Goal: Information Seeking & Learning: Learn about a topic

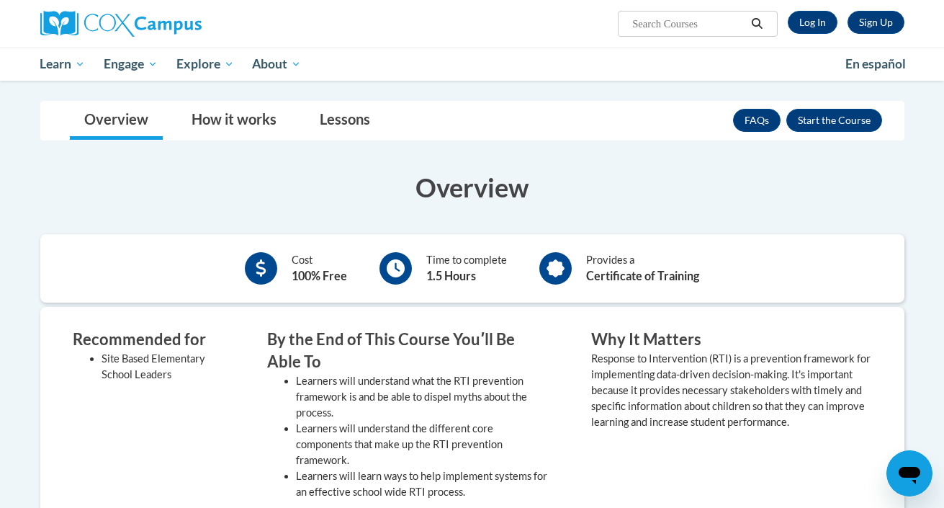
scroll to position [334, 0]
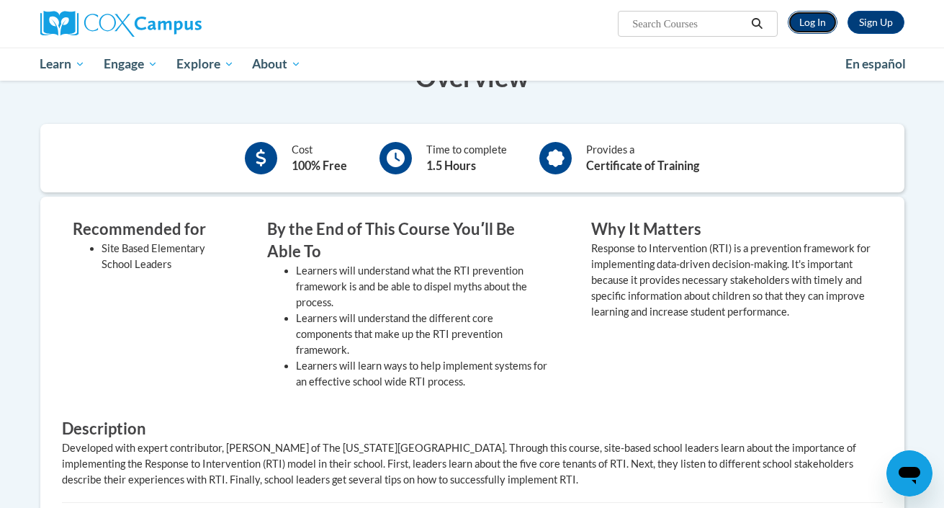
click at [813, 24] on link "Log In" at bounding box center [813, 22] width 50 height 23
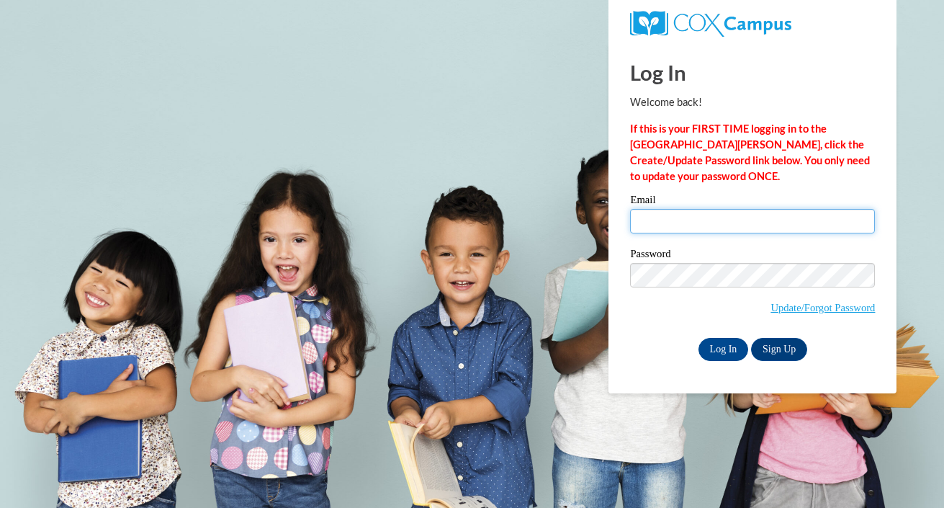
type input "spuibello@mtsd.k12.wi.us"
click at [767, 215] on input "spuibello@mtsd.k12.wi.us" at bounding box center [752, 221] width 245 height 24
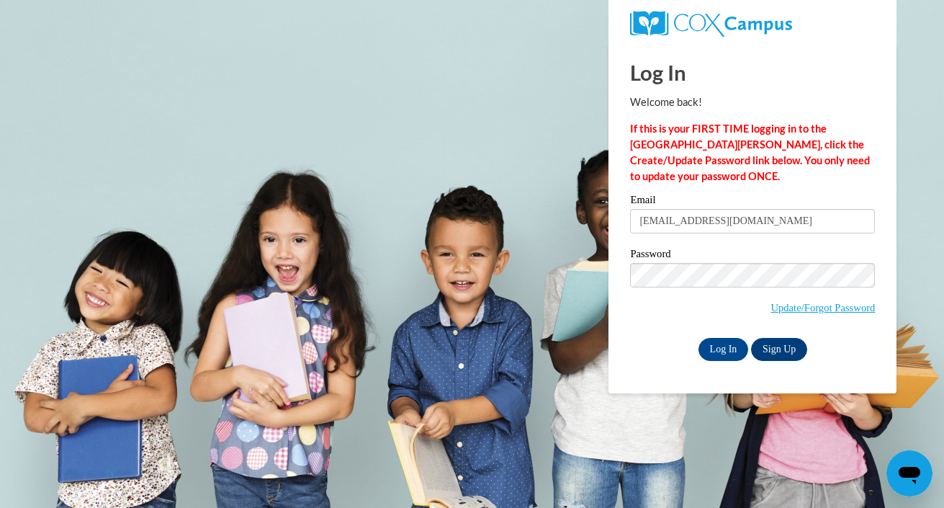
click at [730, 361] on div "Log In Welcome back! If this is your FIRST TIME logging in to the NEW Cox Campu…" at bounding box center [753, 218] width 310 height 350
click at [730, 346] on input "Log In" at bounding box center [724, 349] width 50 height 23
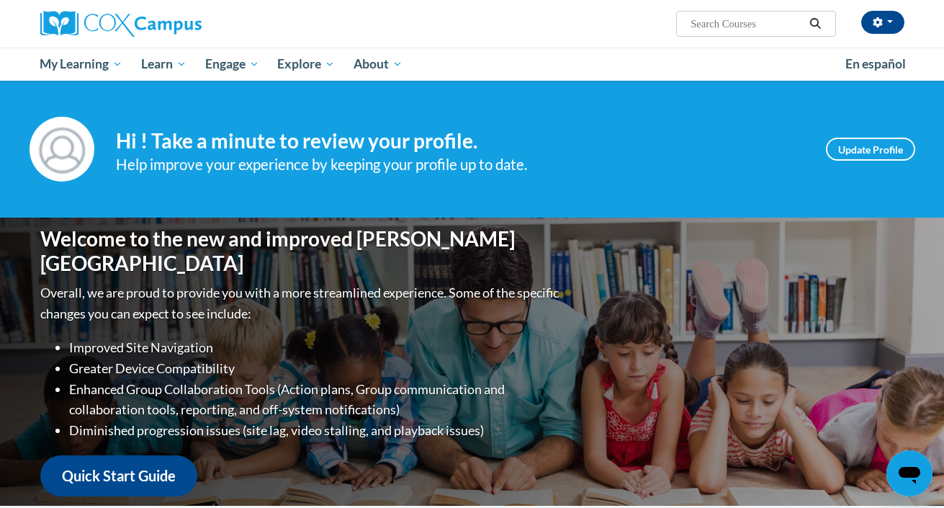
click at [730, 346] on div "Welcome to the new and improved [PERSON_NAME] Campus Overall, we are proud to p…" at bounding box center [472, 361] width 907 height 288
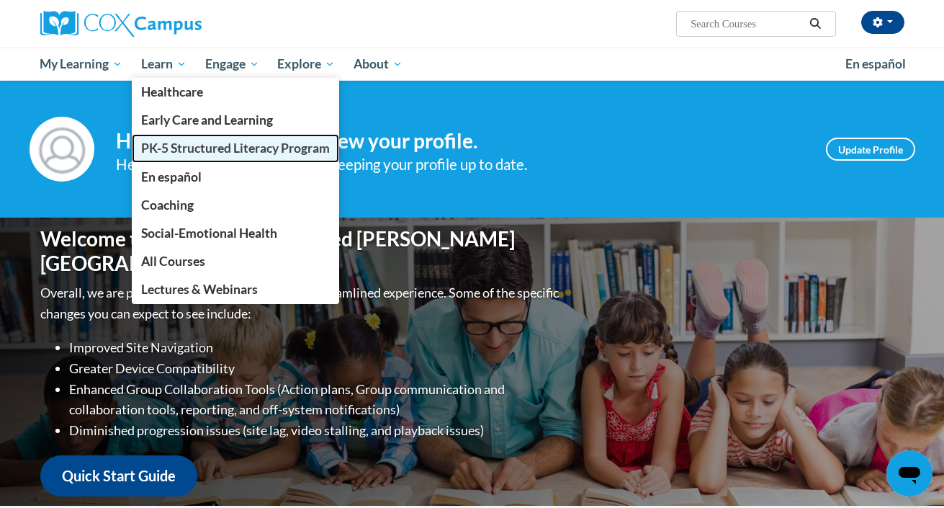
click at [223, 143] on span "PK-5 Structured Literacy Program" at bounding box center [235, 147] width 189 height 15
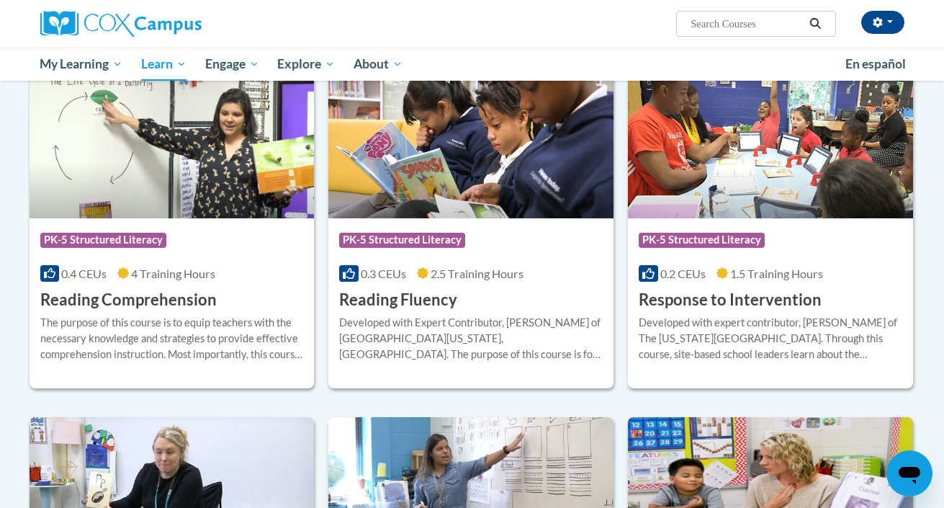
scroll to position [1218, 0]
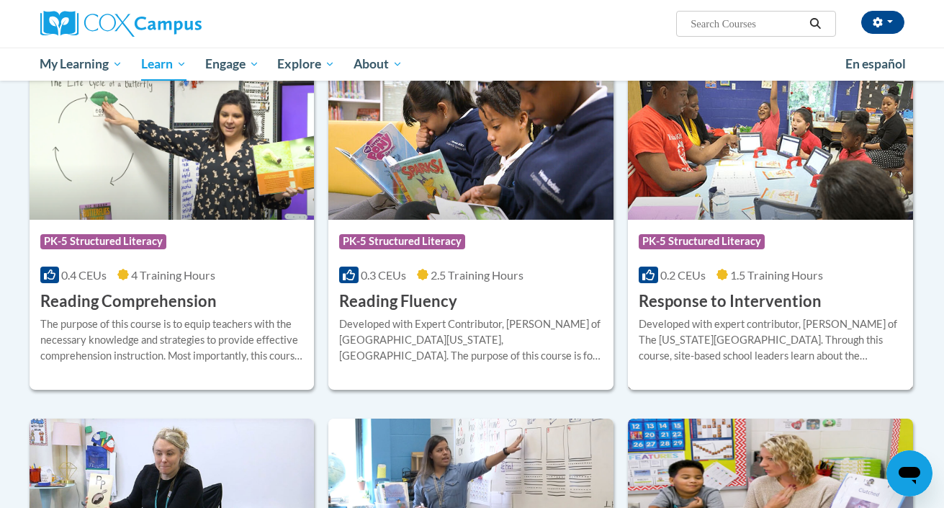
click at [786, 157] on img at bounding box center [770, 146] width 285 height 147
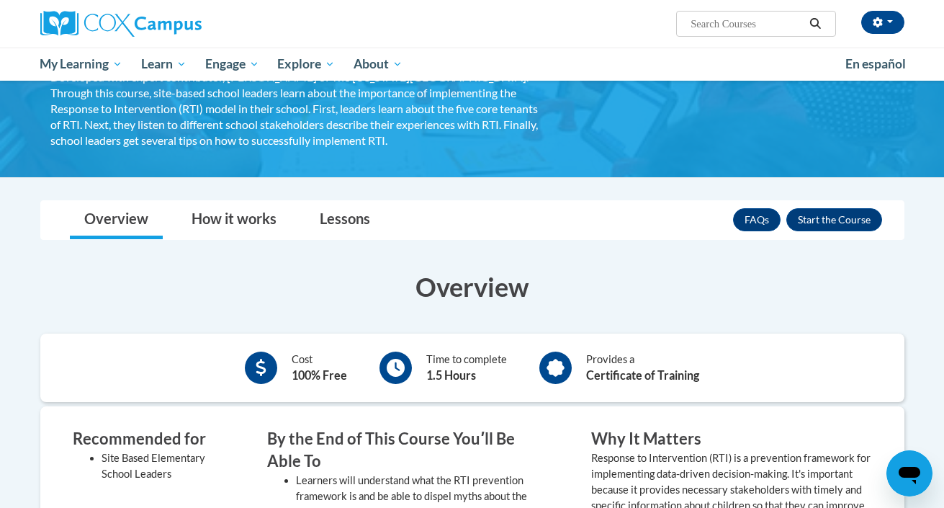
scroll to position [114, 0]
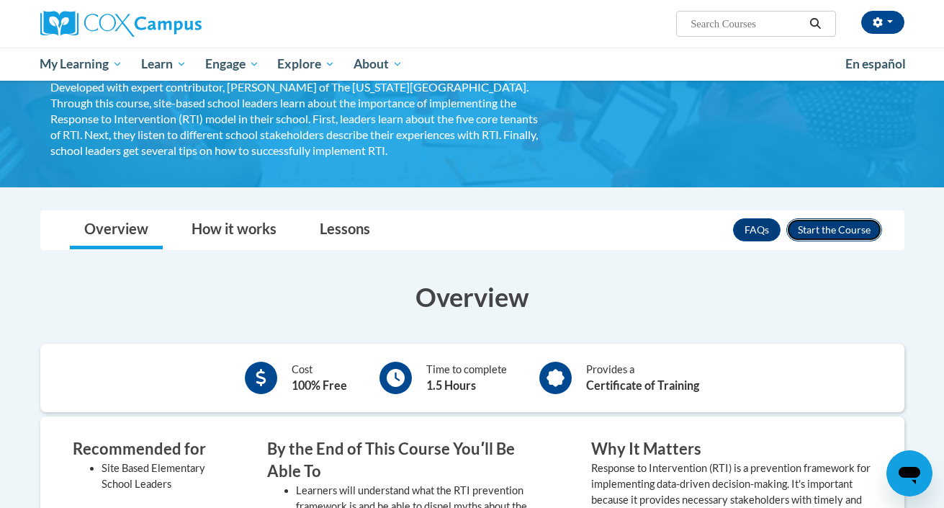
click at [814, 223] on button "Enroll" at bounding box center [834, 229] width 96 height 23
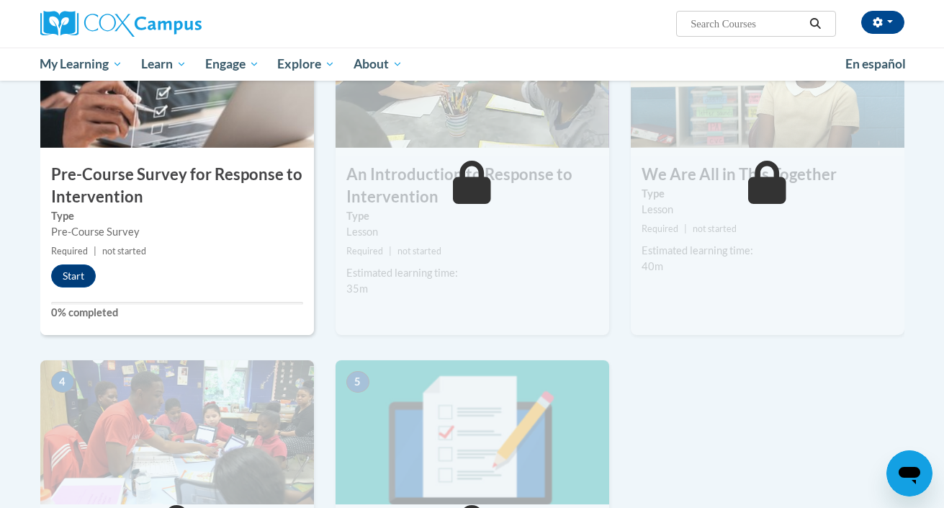
scroll to position [377, 0]
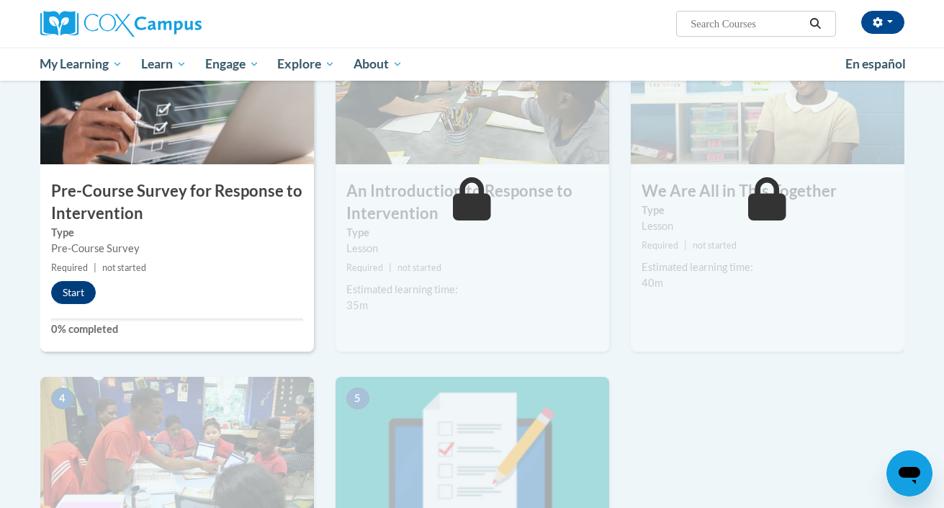
click at [228, 225] on label "Type" at bounding box center [177, 233] width 252 height 16
click at [65, 296] on button "Start" at bounding box center [73, 292] width 45 height 23
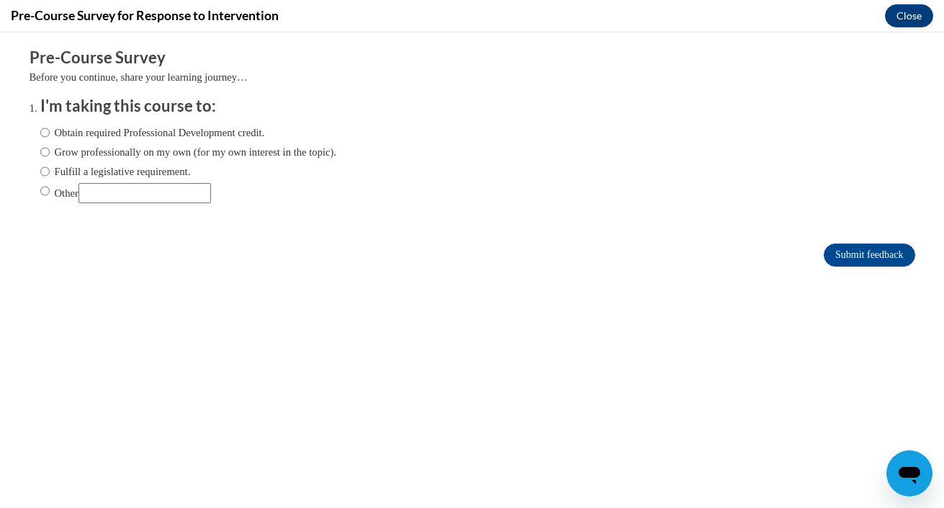
scroll to position [0, 0]
click at [101, 174] on label "Fulfill a legislative requirement." at bounding box center [115, 171] width 151 height 16
click at [50, 174] on input "Fulfill a legislative requirement." at bounding box center [44, 171] width 9 height 16
radio input "true"
click at [849, 245] on input "Submit feedback" at bounding box center [869, 254] width 91 height 23
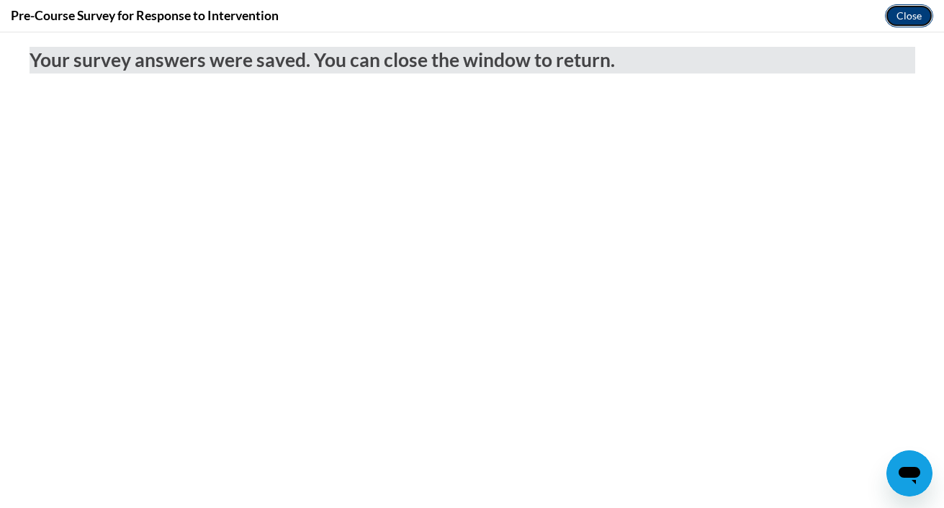
click at [907, 19] on button "Close" at bounding box center [909, 15] width 48 height 23
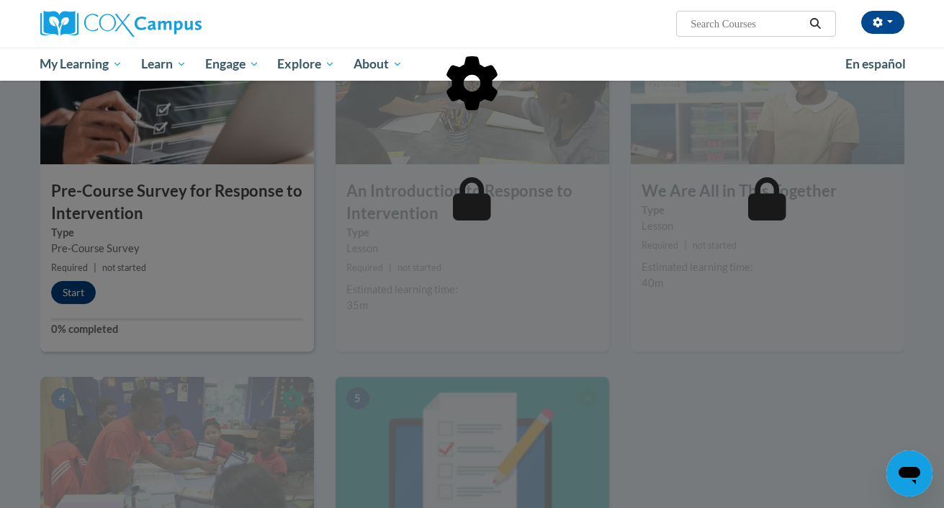
click at [457, 260] on div at bounding box center [472, 157] width 864 height 274
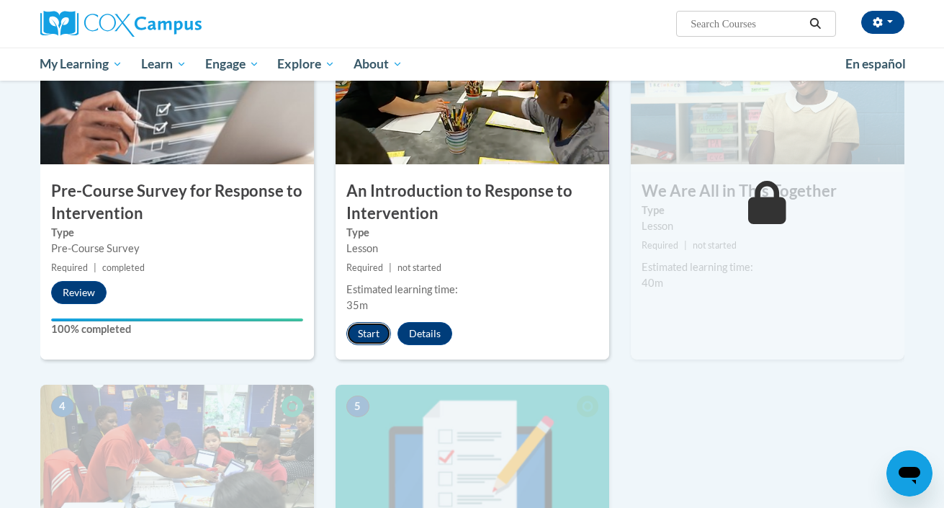
click at [376, 323] on button "Start" at bounding box center [368, 333] width 45 height 23
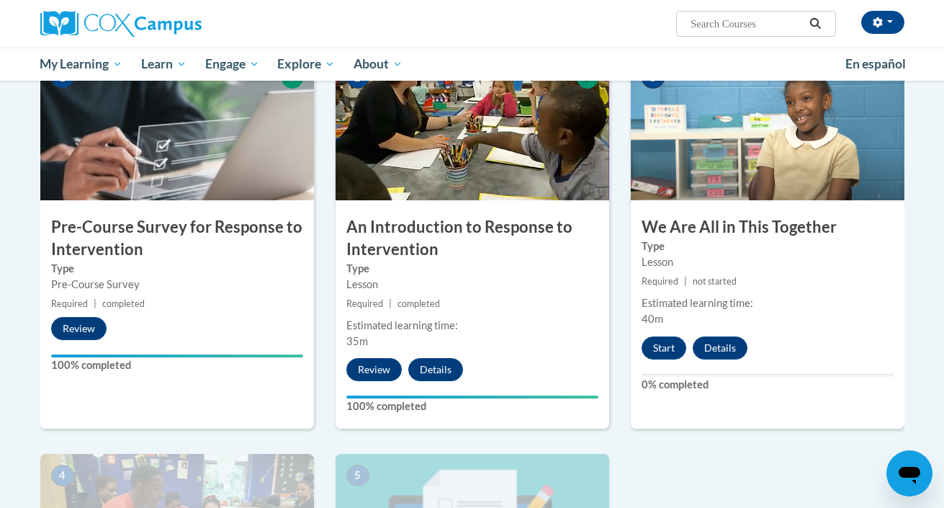
scroll to position [359, 0]
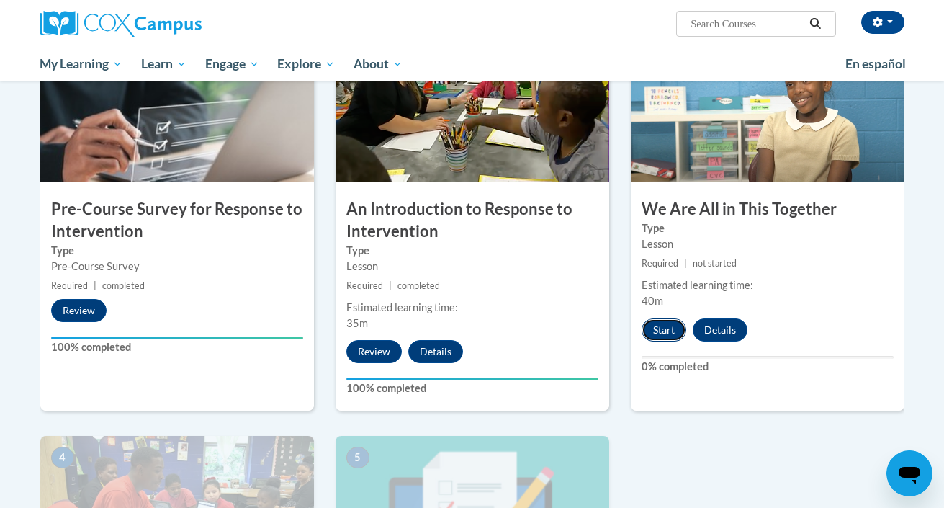
click at [660, 328] on button "Start" at bounding box center [664, 329] width 45 height 23
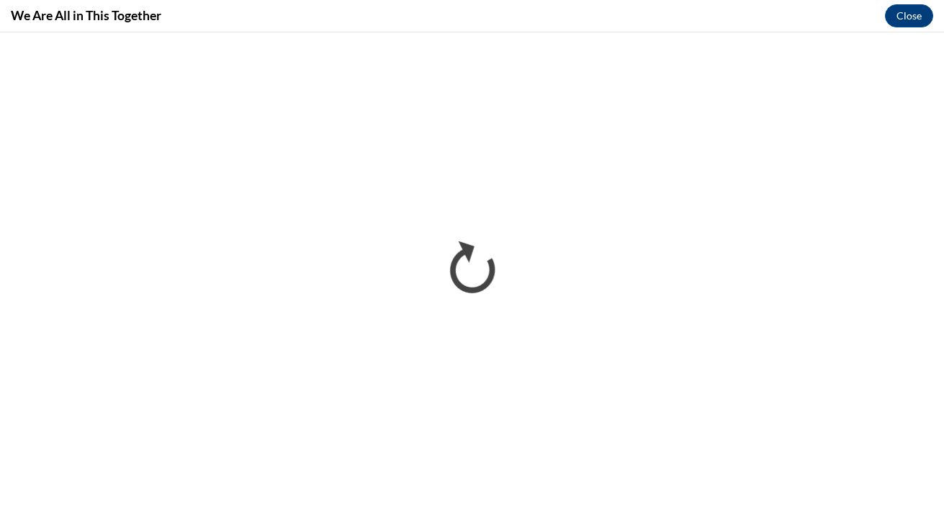
scroll to position [0, 0]
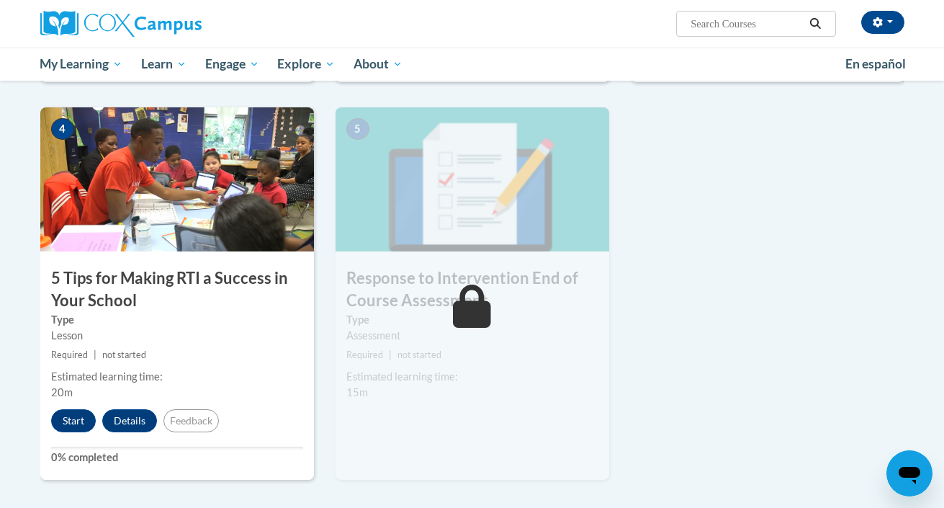
scroll to position [719, 0]
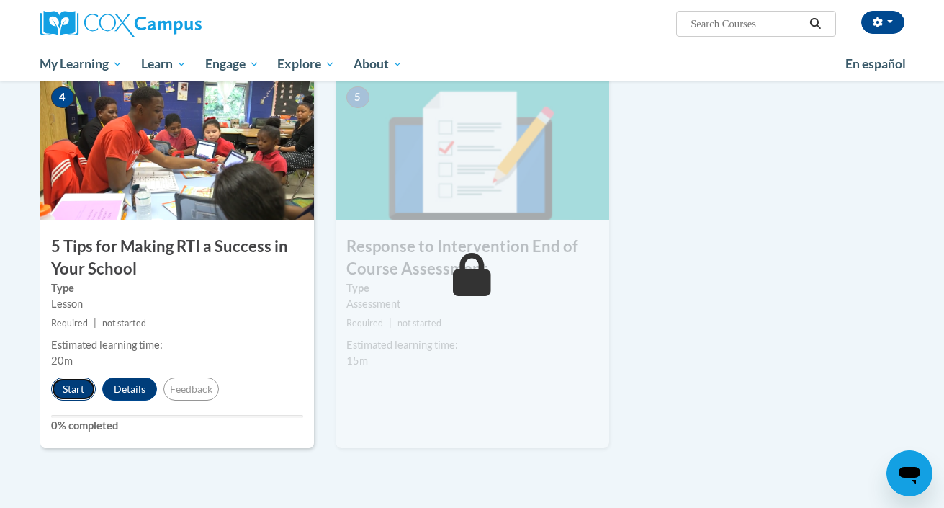
click at [66, 387] on button "Start" at bounding box center [73, 388] width 45 height 23
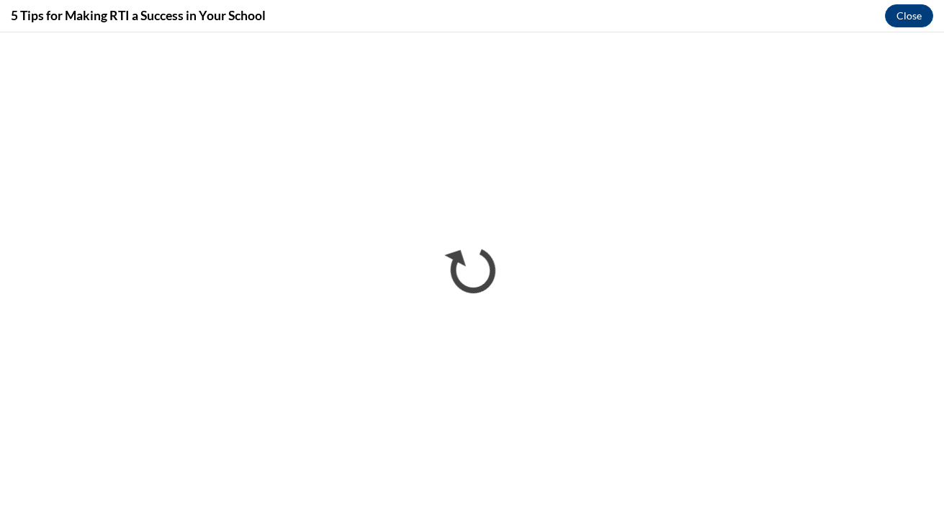
scroll to position [0, 0]
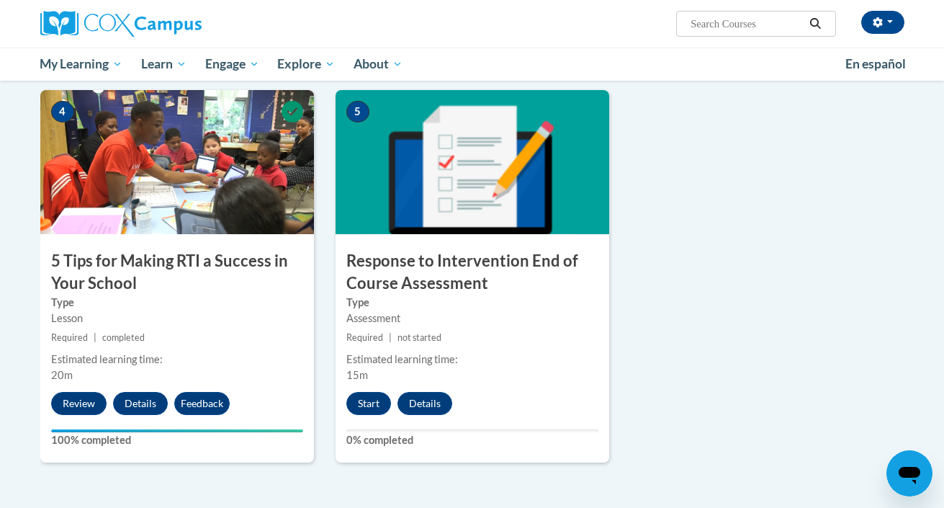
scroll to position [727, 0]
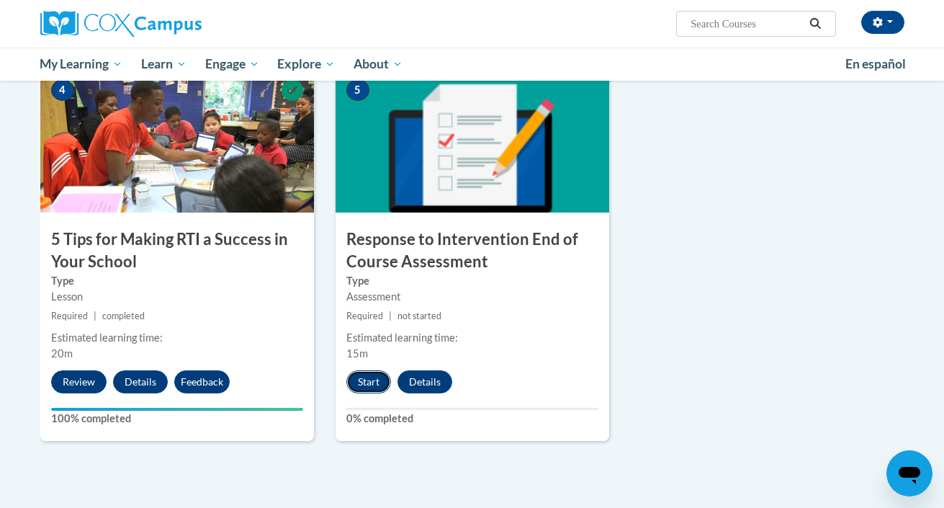
click at [373, 383] on button "Start" at bounding box center [368, 381] width 45 height 23
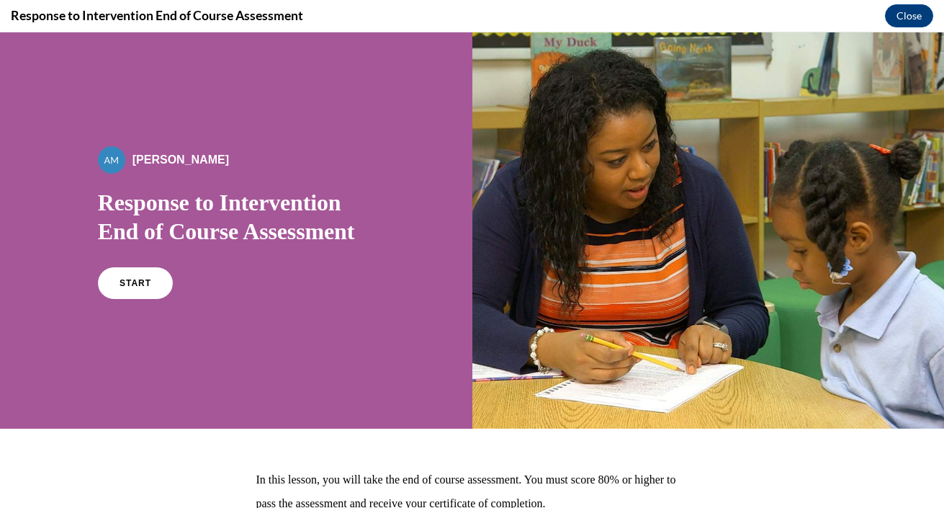
scroll to position [0, 0]
click at [137, 278] on span "START" at bounding box center [135, 283] width 33 height 11
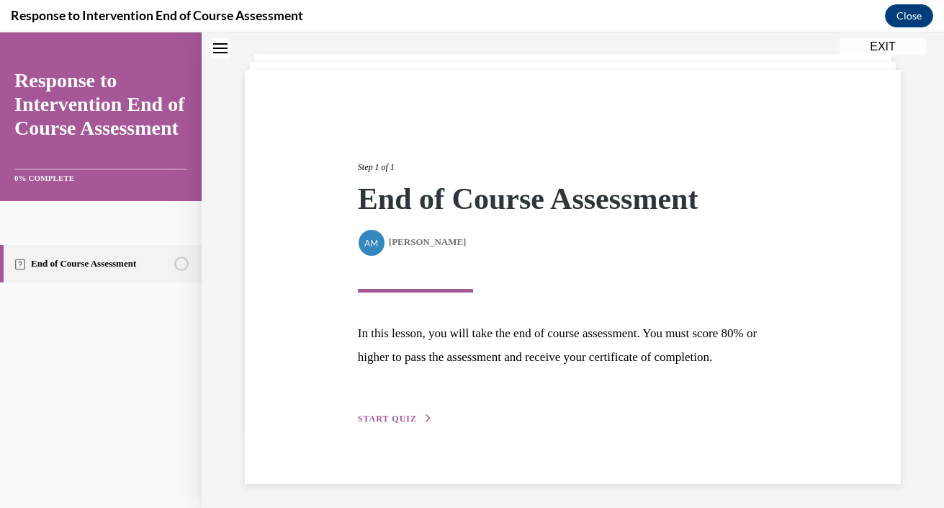
scroll to position [78, 0]
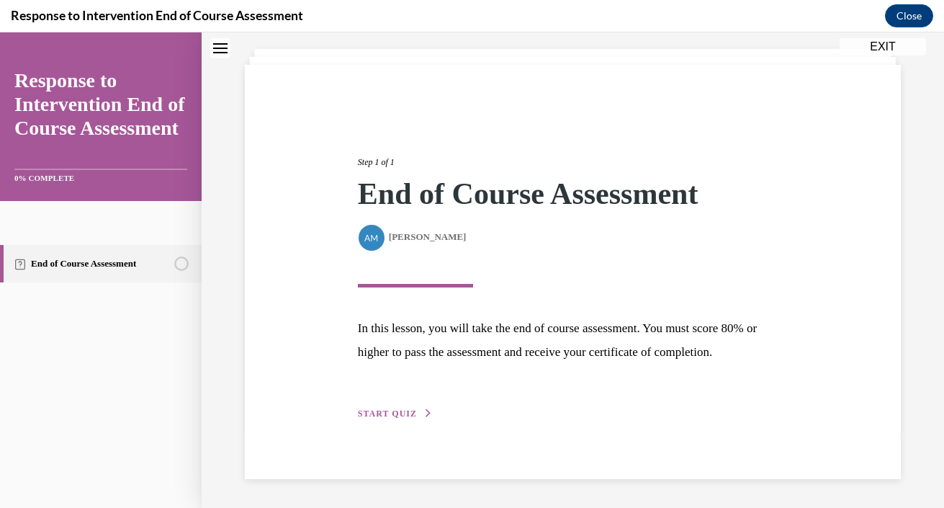
click at [403, 409] on span "START QUIZ" at bounding box center [387, 413] width 59 height 10
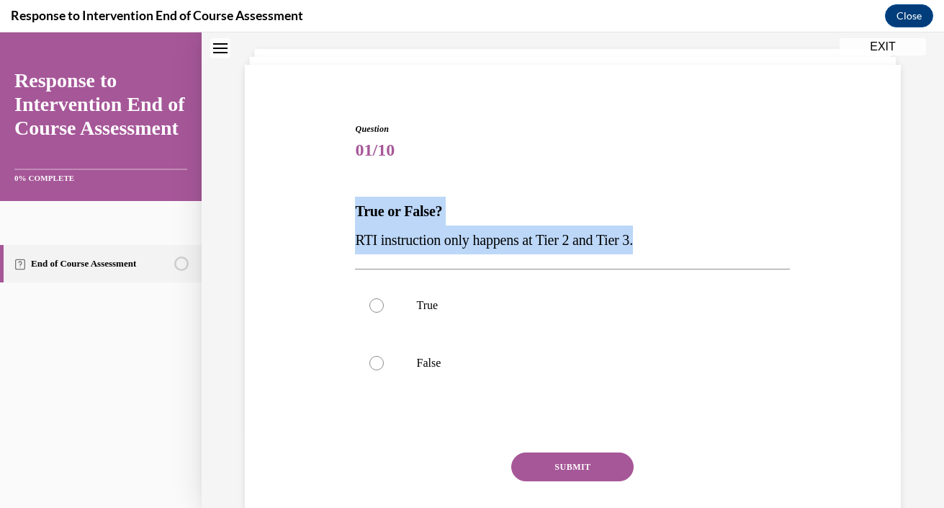
drag, startPoint x: 356, startPoint y: 212, endPoint x: 688, endPoint y: 232, distance: 333.3
click at [688, 232] on div "True or False? RTI instruction only happens at Tier 2 and Tier 3." at bounding box center [572, 226] width 435 height 58
copy div "True or False? RTI instruction only happens at Tier 2 and Tier 3."
click at [436, 381] on label "False" at bounding box center [572, 363] width 435 height 58
click at [384, 370] on input "False" at bounding box center [376, 363] width 14 height 14
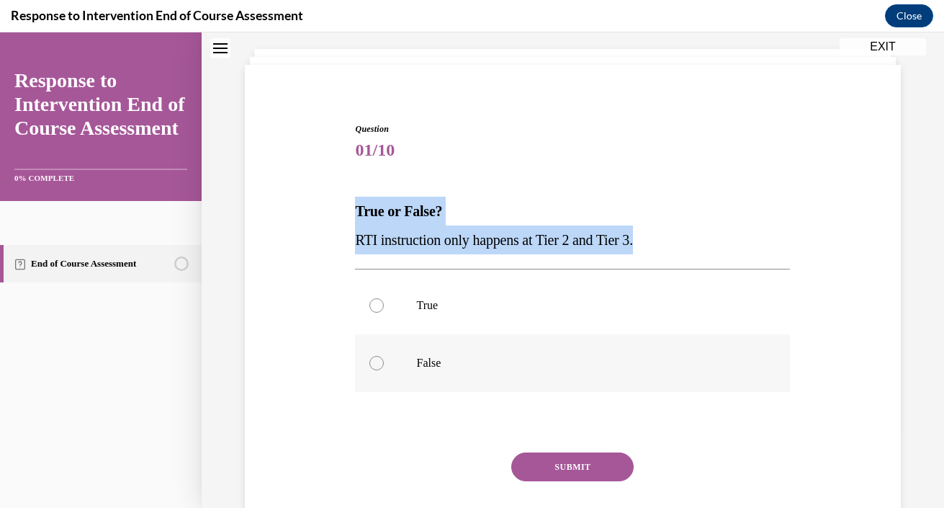
radio input "true"
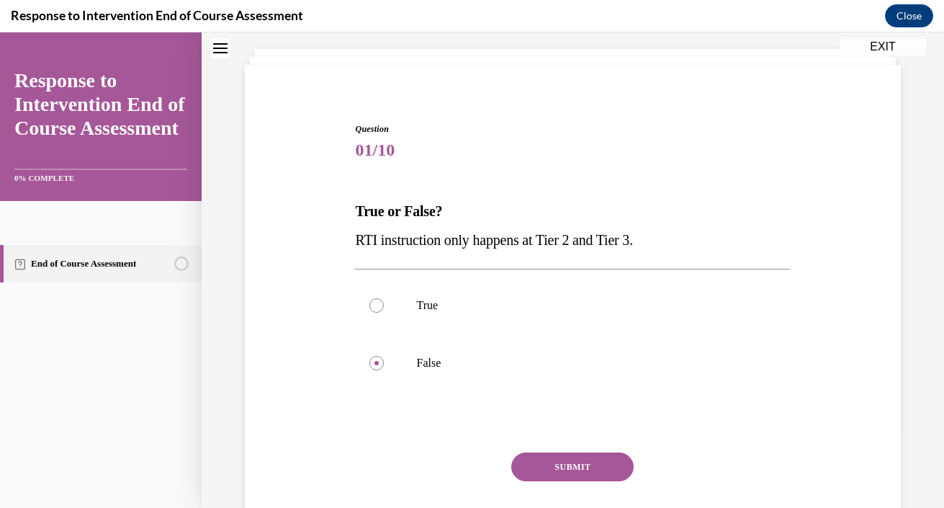
click at [615, 467] on button "SUBMIT" at bounding box center [572, 466] width 122 height 29
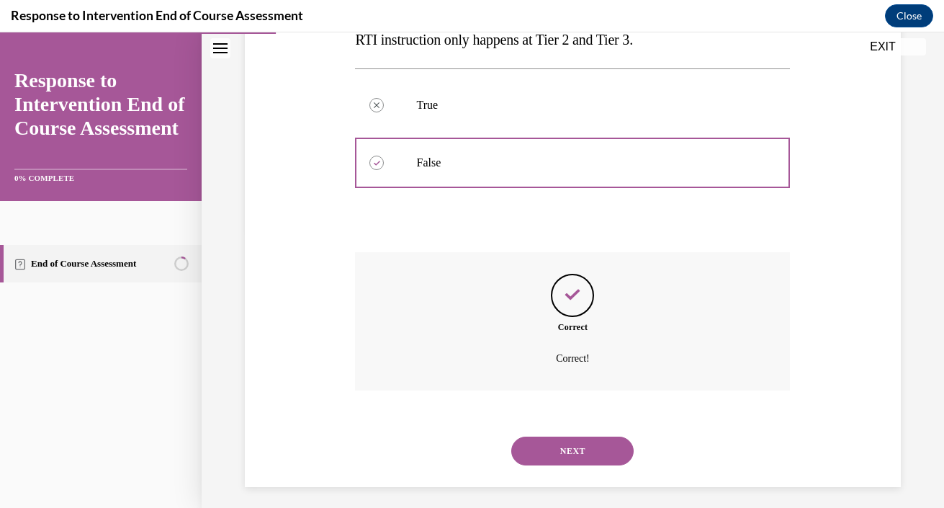
scroll to position [286, 0]
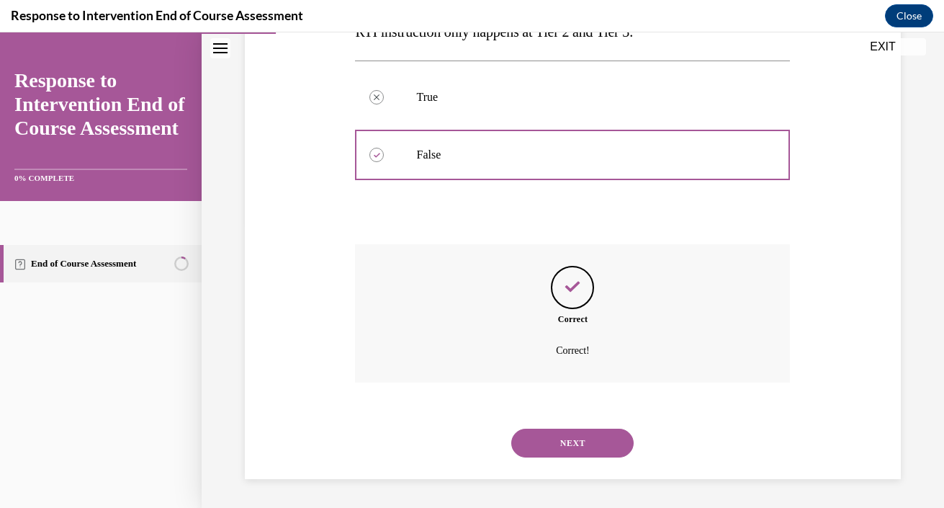
click at [607, 444] on button "NEXT" at bounding box center [572, 442] width 122 height 29
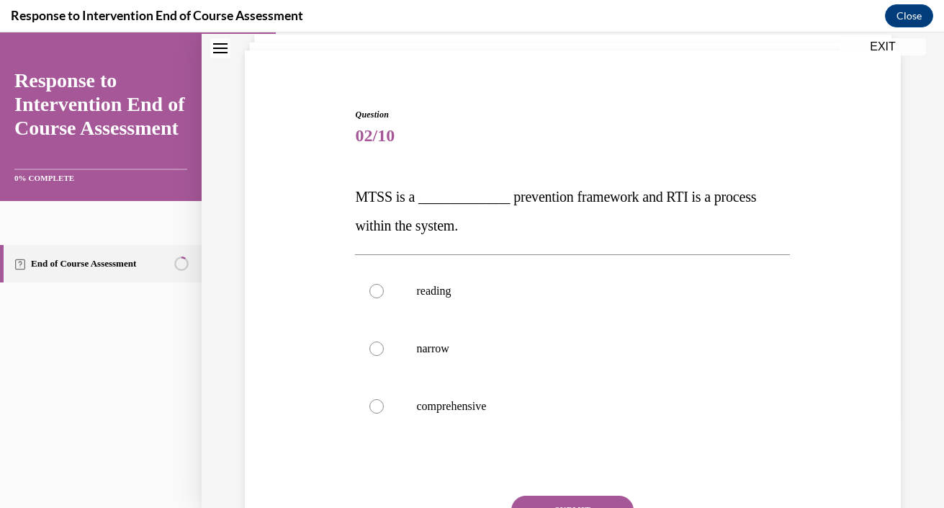
scroll to position [134, 0]
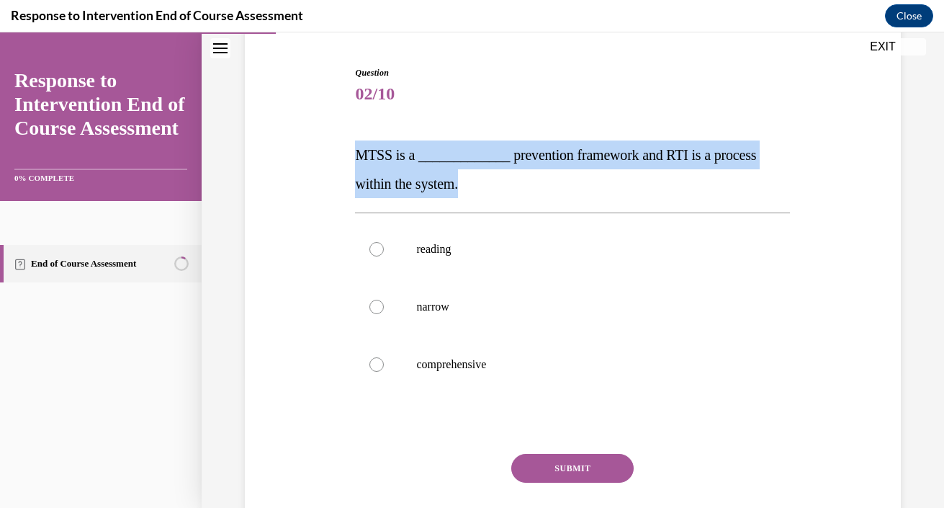
drag, startPoint x: 352, startPoint y: 156, endPoint x: 480, endPoint y: 180, distance: 130.5
click at [480, 180] on div "Question 02/10 MTSS is a _____________ prevention framework and RTI is a proces…" at bounding box center [572, 308] width 442 height 527
copy span "MTSS is a _____________ prevention framework and RTI is a process within the sy…"
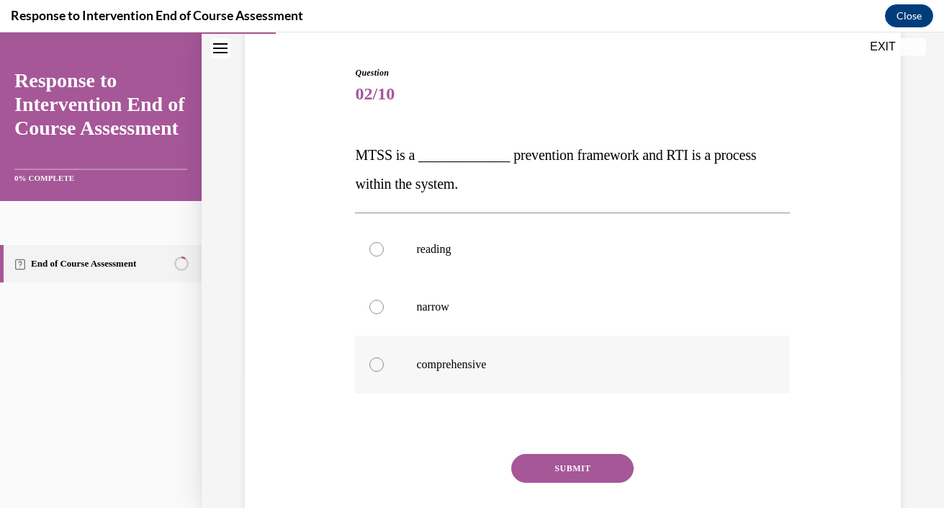
click at [463, 367] on p "comprehensive" at bounding box center [585, 364] width 338 height 14
click at [384, 367] on input "comprehensive" at bounding box center [376, 364] width 14 height 14
radio input "true"
click at [589, 469] on button "SUBMIT" at bounding box center [572, 468] width 122 height 29
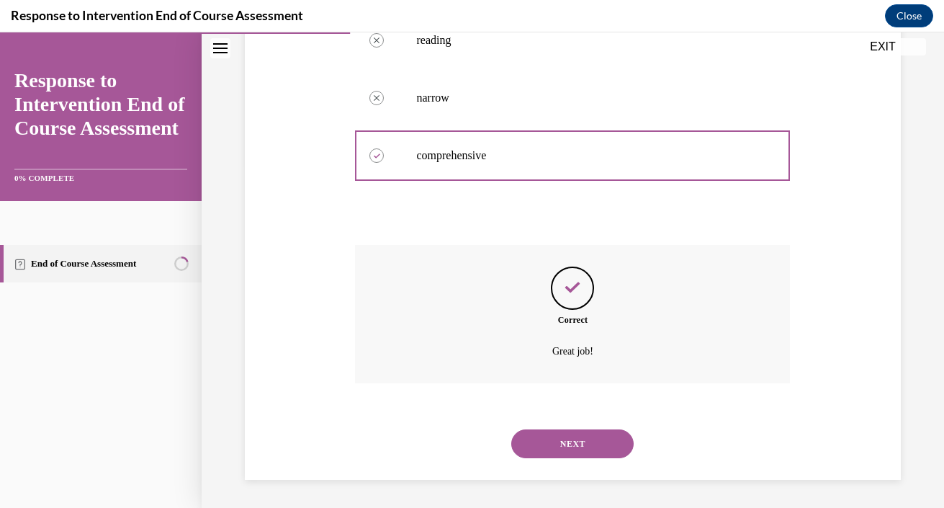
scroll to position [343, 0]
click at [583, 434] on button "NEXT" at bounding box center [572, 442] width 122 height 29
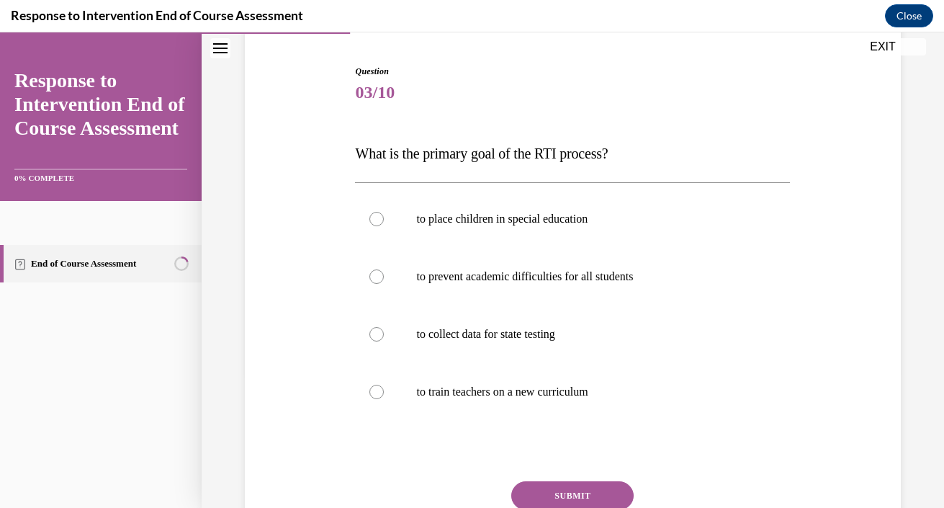
scroll to position [130, 0]
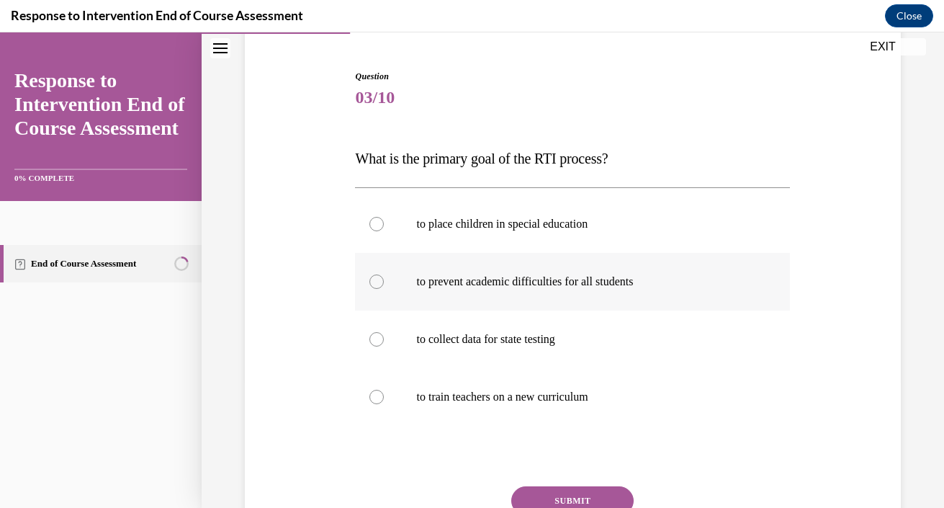
click at [571, 289] on label "to prevent academic difficulties for all students" at bounding box center [572, 282] width 435 height 58
click at [384, 289] on input "to prevent academic difficulties for all students" at bounding box center [376, 281] width 14 height 14
radio input "true"
click at [572, 493] on button "SUBMIT" at bounding box center [572, 500] width 122 height 29
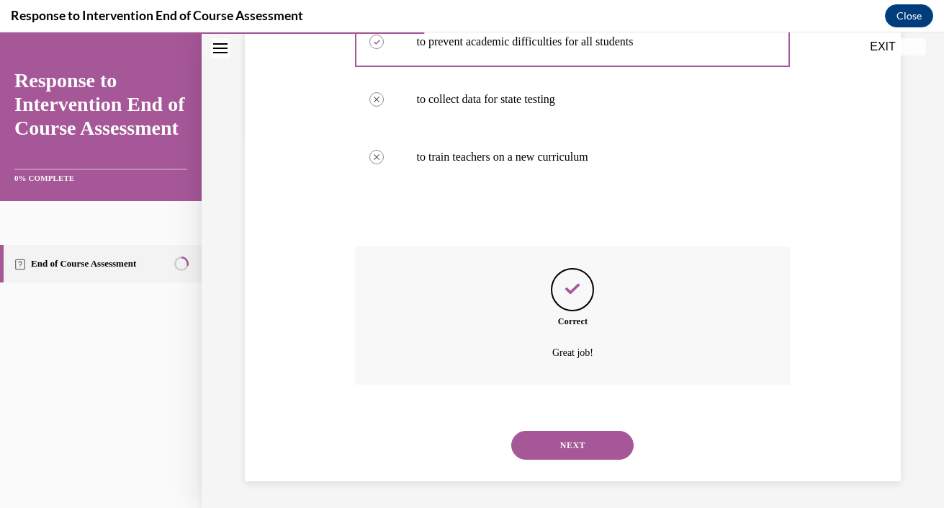
scroll to position [372, 0]
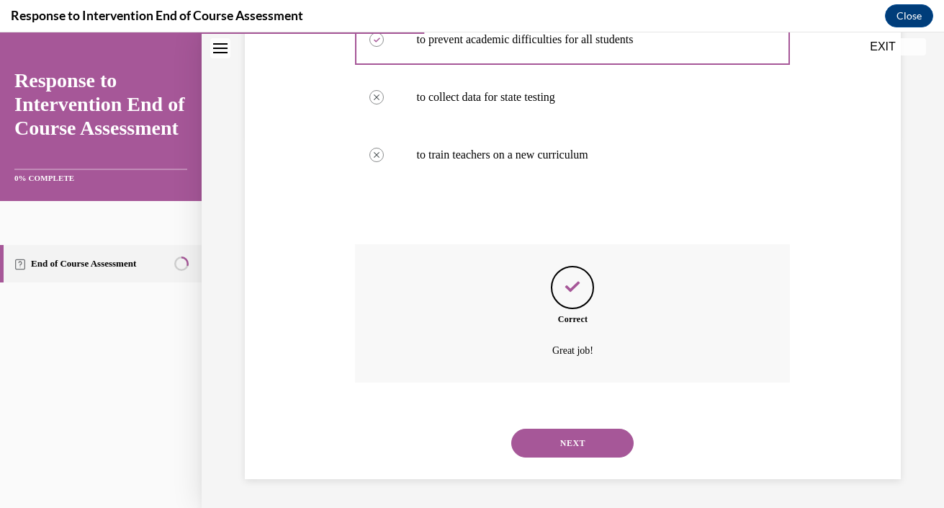
click at [598, 440] on button "NEXT" at bounding box center [572, 442] width 122 height 29
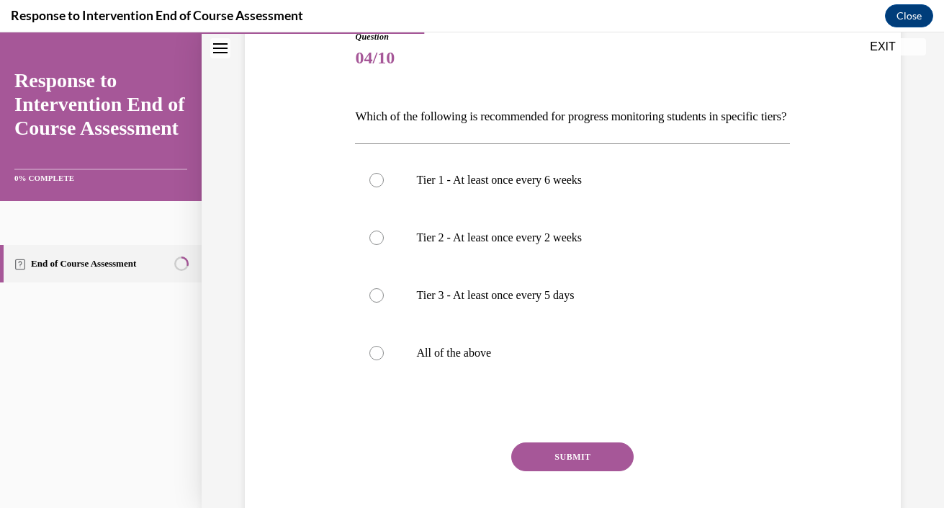
scroll to position [171, 0]
click at [454, 359] on p "All of the above" at bounding box center [585, 352] width 338 height 14
click at [384, 359] on input "All of the above" at bounding box center [376, 352] width 14 height 14
radio input "true"
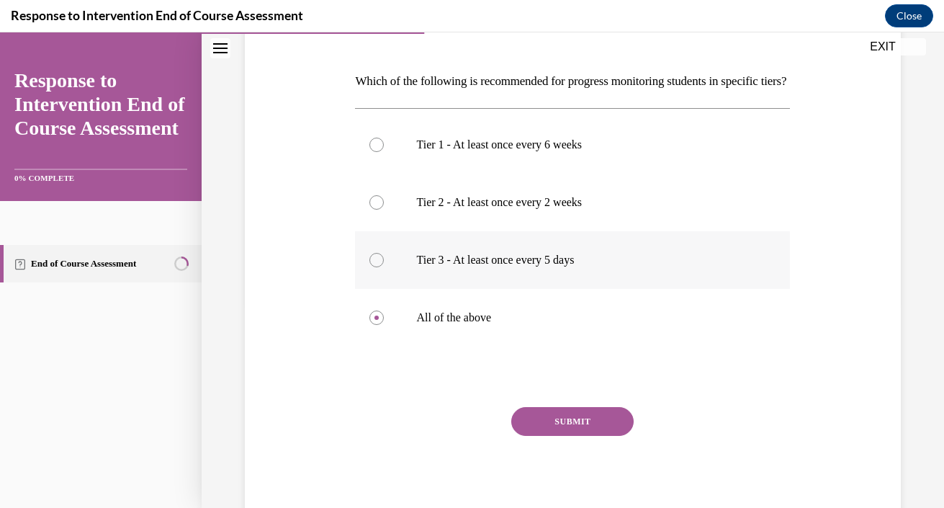
scroll to position [206, 0]
click at [578, 435] on button "SUBMIT" at bounding box center [572, 420] width 122 height 29
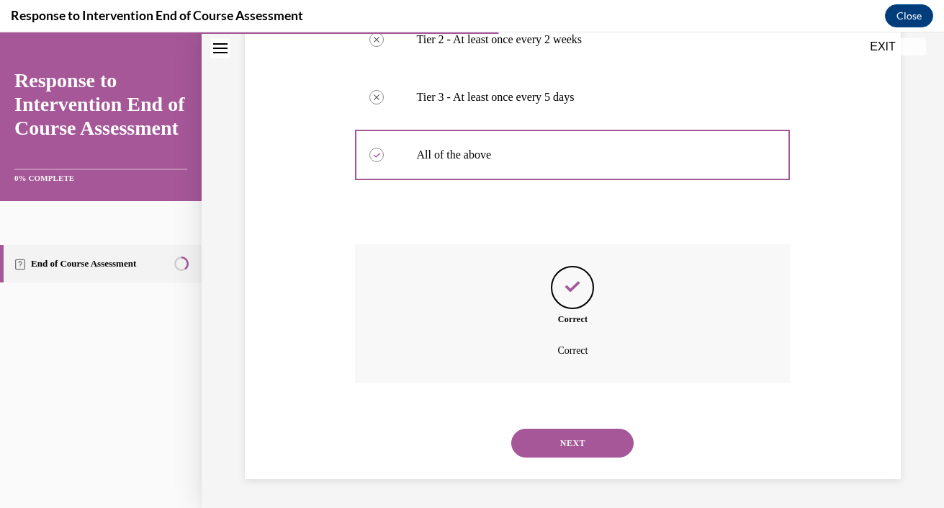
scroll to position [392, 0]
click at [569, 442] on button "NEXT" at bounding box center [572, 442] width 122 height 29
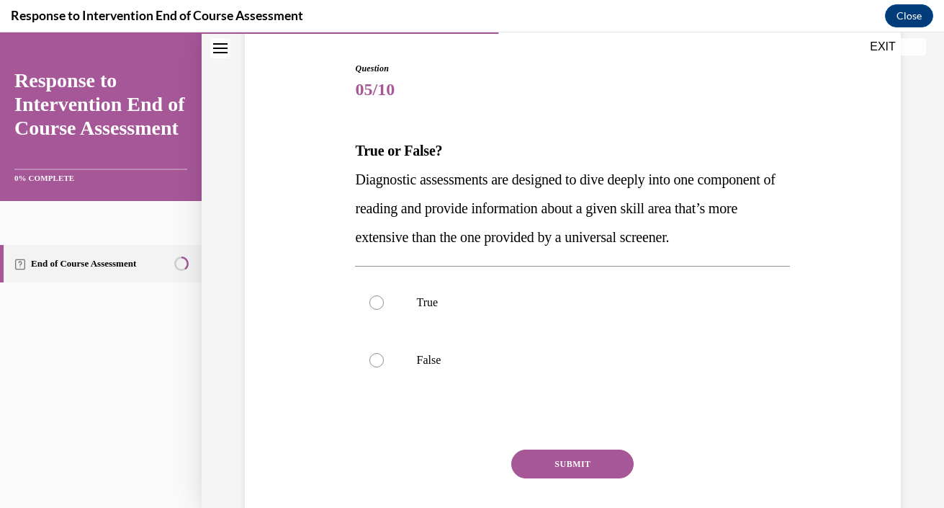
scroll to position [144, 0]
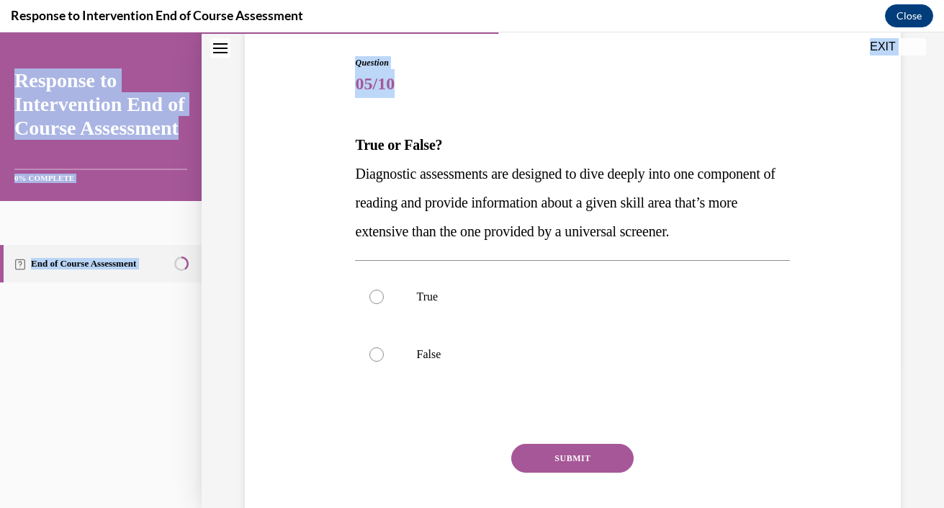
drag, startPoint x: 354, startPoint y: 145, endPoint x: 945, endPoint y: 235, distance: 598.6
click at [943, 235] on html "SKIP TO STEP Audio transcript EXIT Response to Intervention End of Course Asses…" at bounding box center [472, 269] width 944 height 475
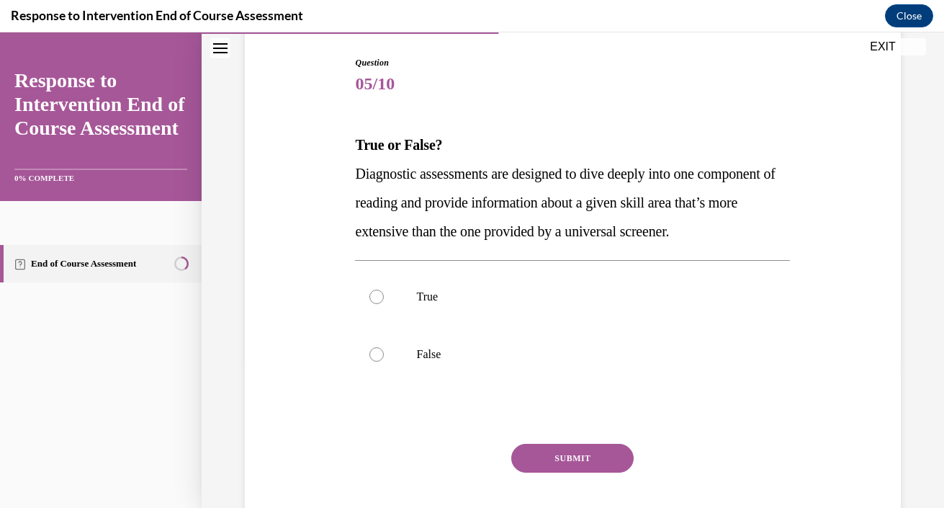
click at [731, 180] on p "Diagnostic assessments are designed to dive deeply into one component of readin…" at bounding box center [572, 202] width 435 height 86
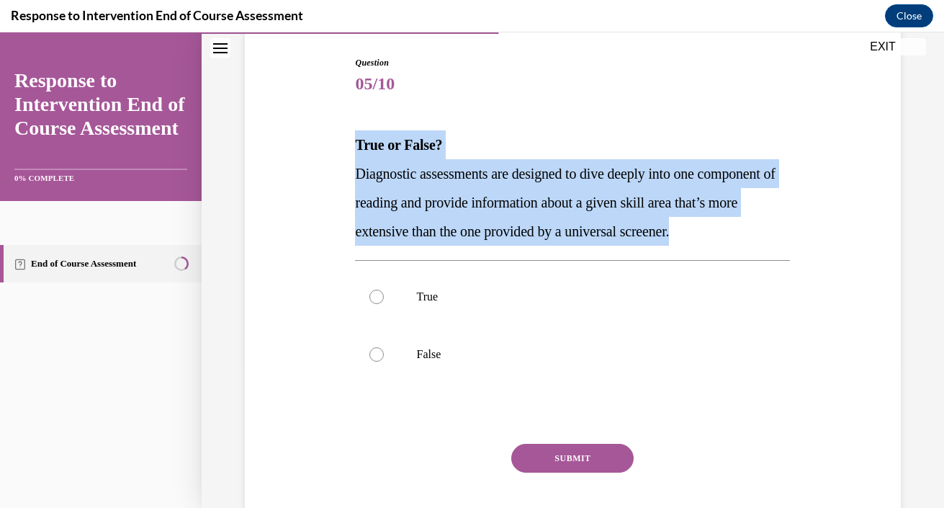
drag, startPoint x: 356, startPoint y: 145, endPoint x: 800, endPoint y: 235, distance: 453.5
click at [800, 235] on div "Question 05/10 True or False? Diagnostic assessments are designed to dive deepl…" at bounding box center [572, 287] width 663 height 549
copy div "True or False? Diagnostic assessments are designed to dive deeply into one comp…"
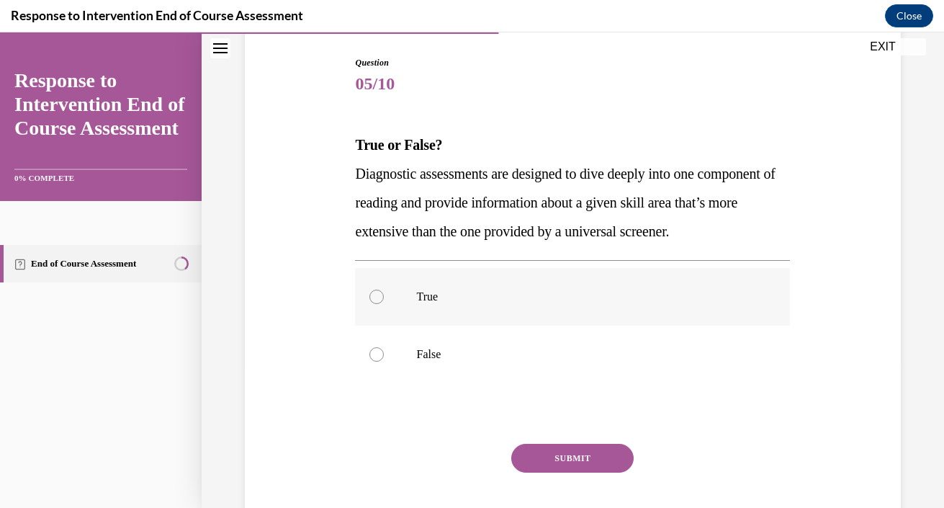
click at [438, 302] on p "True" at bounding box center [585, 296] width 338 height 14
click at [384, 302] on input "True" at bounding box center [376, 296] width 14 height 14
radio input "true"
click at [563, 460] on button "SUBMIT" at bounding box center [572, 458] width 122 height 29
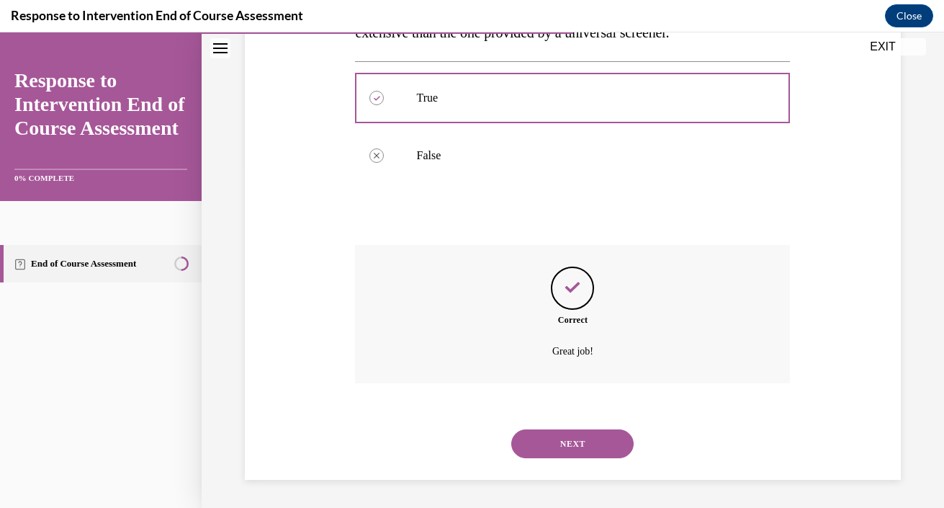
scroll to position [343, 0]
click at [565, 447] on button "NEXT" at bounding box center [572, 442] width 122 height 29
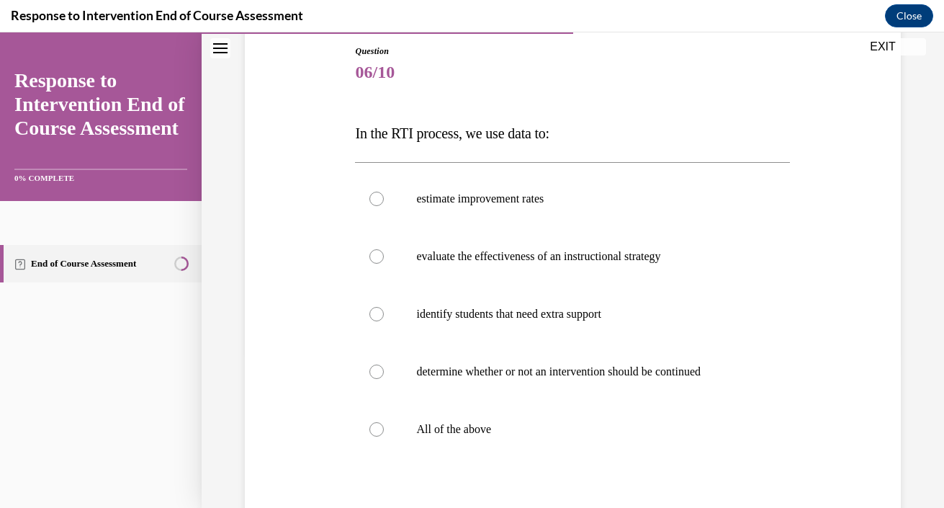
scroll to position [159, 0]
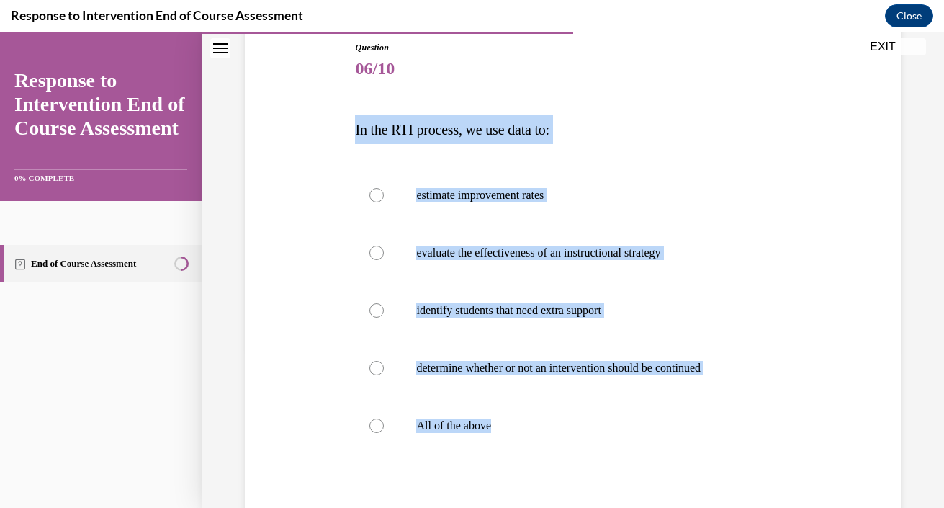
drag, startPoint x: 348, startPoint y: 126, endPoint x: 552, endPoint y: 462, distance: 393.2
click at [552, 464] on div "Question 06/10 In the RTI process, we use data to: estimate improvement rates e…" at bounding box center [572, 315] width 663 height 635
copy div "In the RTI process, we use data to: estimate improvement rates evaluate the eff…"
click at [741, 261] on label "evaluate the effectiveness of an instructional strategy" at bounding box center [572, 253] width 435 height 58
click at [384, 260] on input "evaluate the effectiveness of an instructional strategy" at bounding box center [376, 253] width 14 height 14
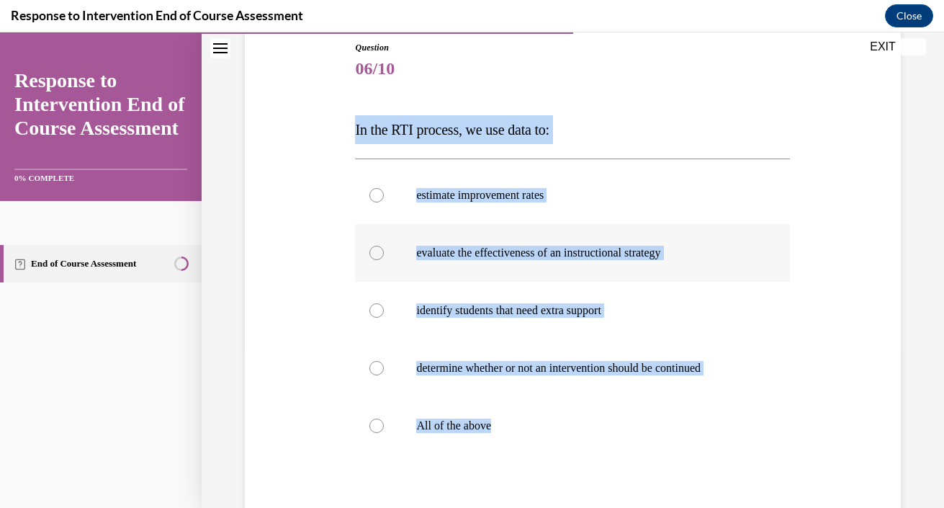
radio input "true"
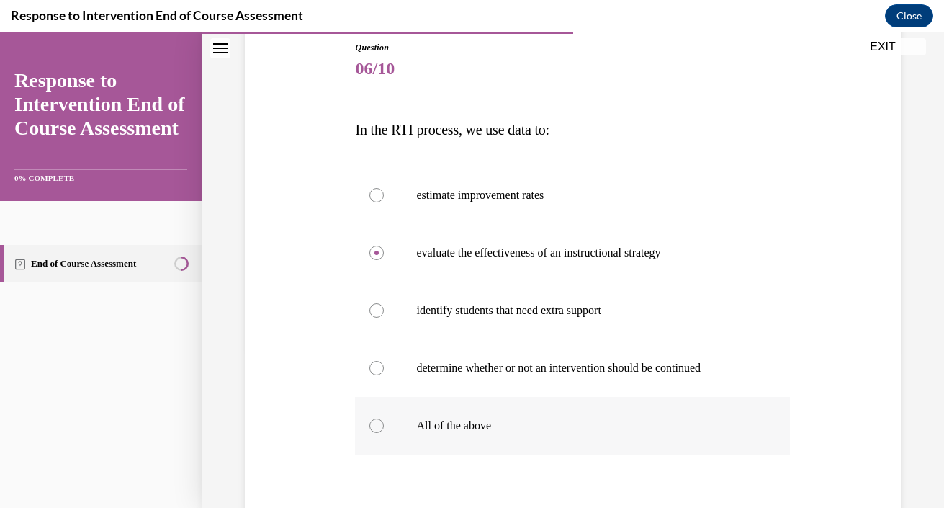
click at [459, 427] on p "All of the above" at bounding box center [585, 425] width 338 height 14
click at [384, 427] on input "All of the above" at bounding box center [376, 425] width 14 height 14
radio input "true"
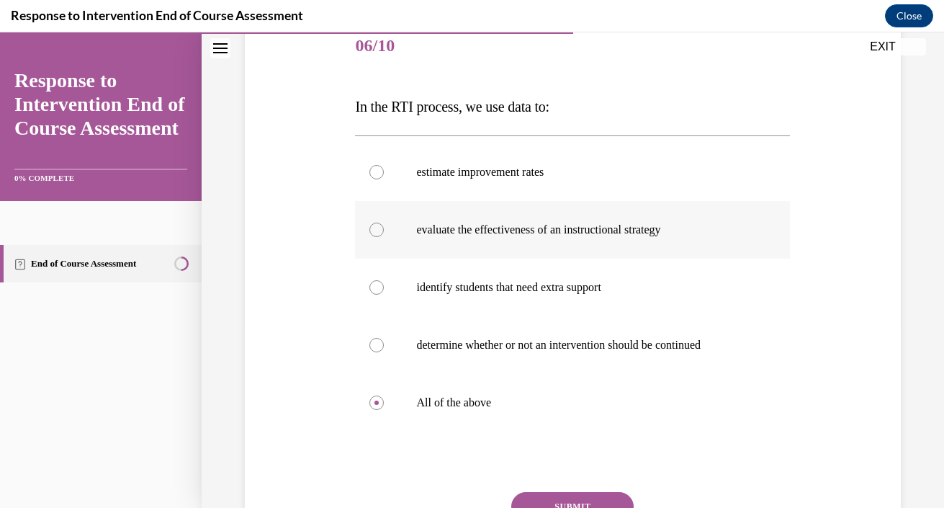
scroll to position [186, 0]
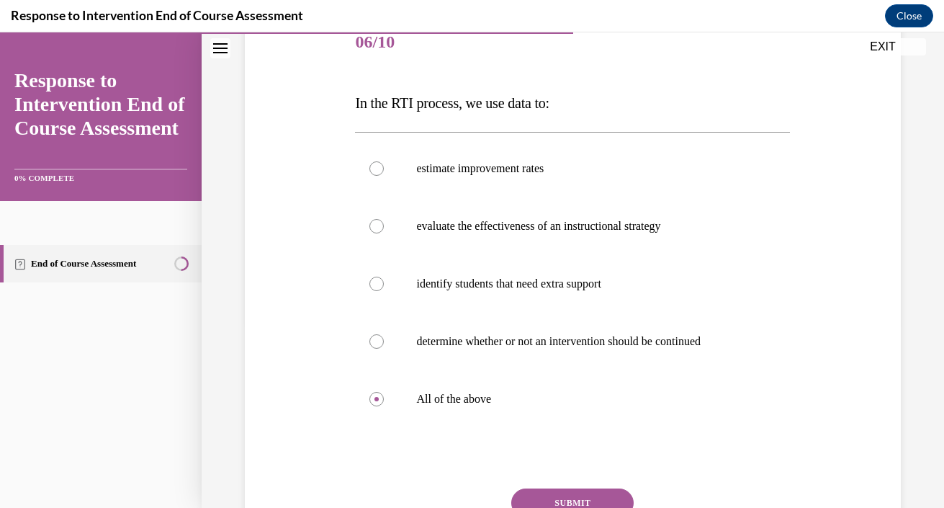
click at [571, 491] on button "SUBMIT" at bounding box center [572, 502] width 122 height 29
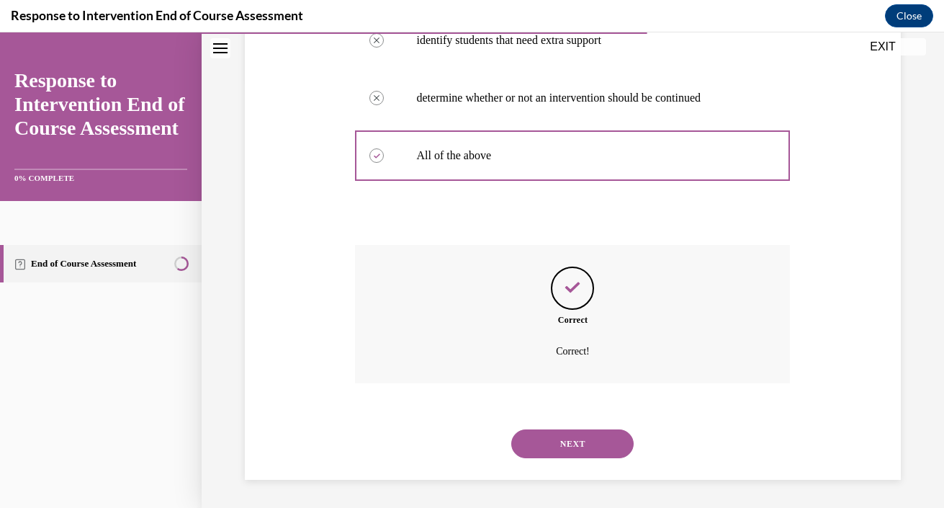
scroll to position [430, 0]
click at [580, 444] on button "NEXT" at bounding box center [572, 442] width 122 height 29
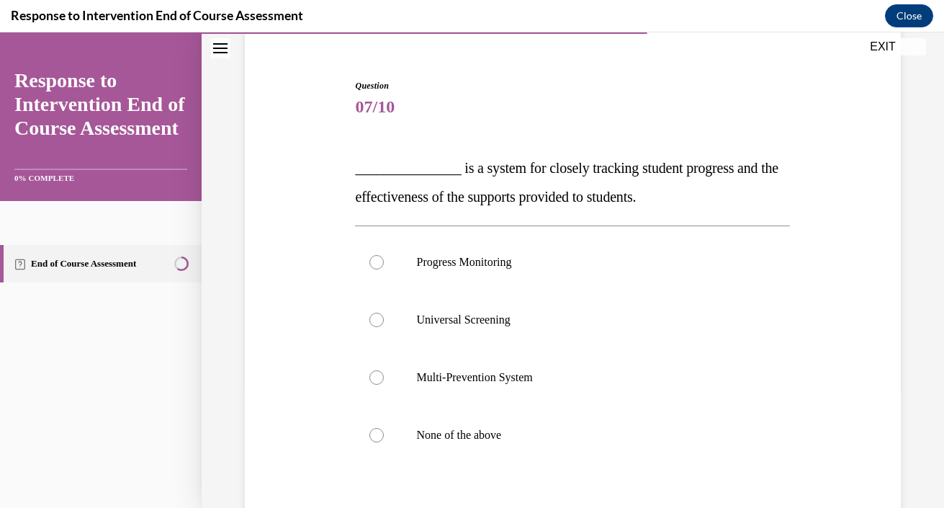
scroll to position [134, 0]
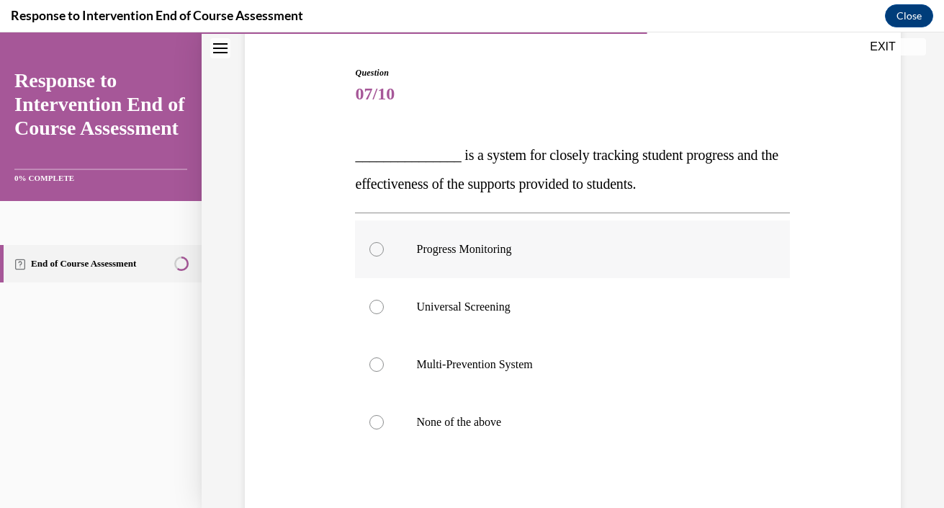
click at [490, 252] on p "Progress Monitoring" at bounding box center [585, 249] width 338 height 14
click at [384, 252] on input "Progress Monitoring" at bounding box center [376, 249] width 14 height 14
radio input "true"
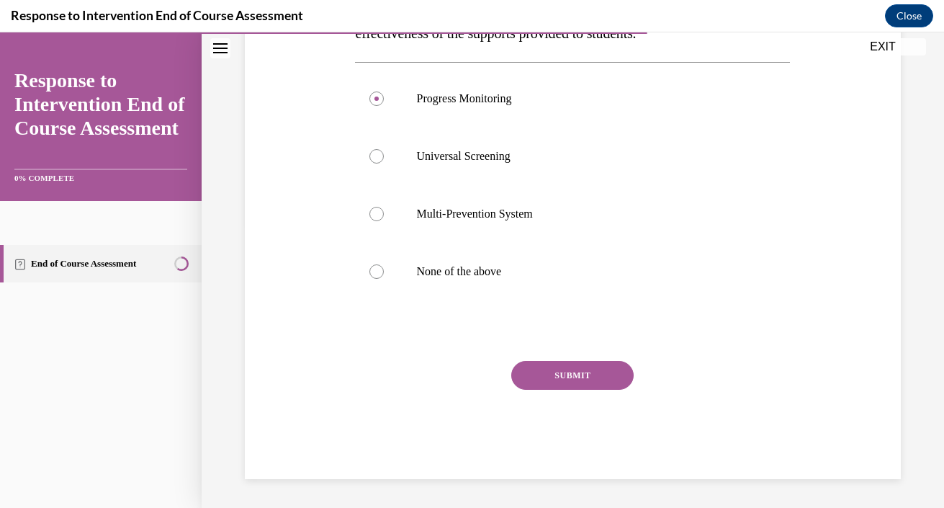
click at [574, 374] on button "SUBMIT" at bounding box center [572, 375] width 122 height 29
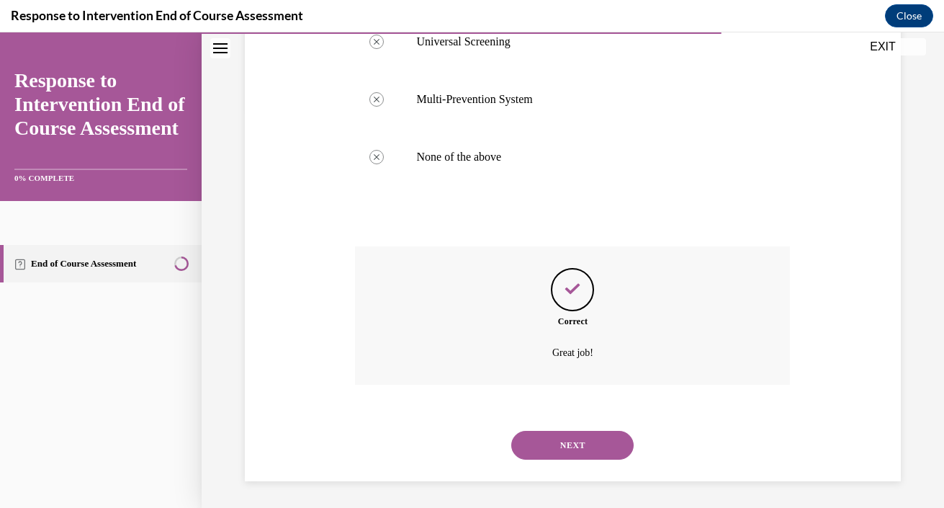
scroll to position [401, 0]
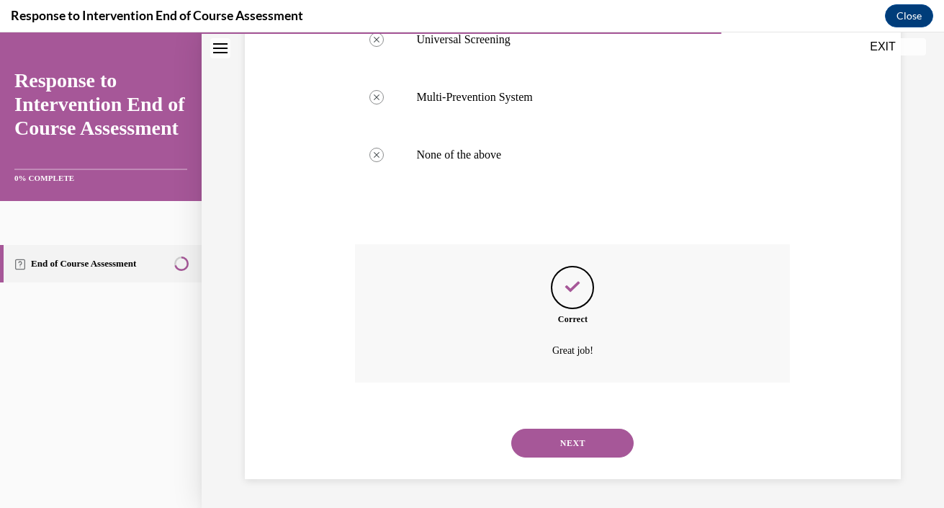
click at [577, 436] on button "NEXT" at bounding box center [572, 442] width 122 height 29
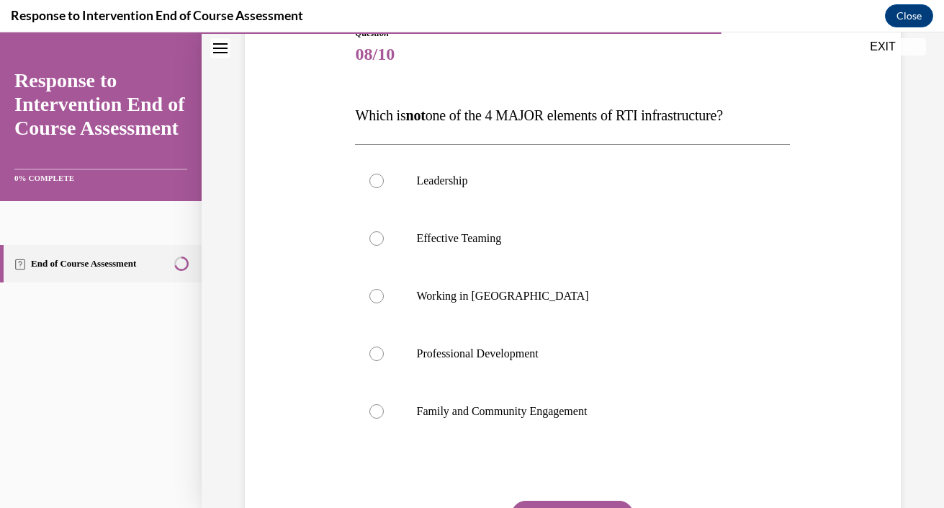
scroll to position [176, 0]
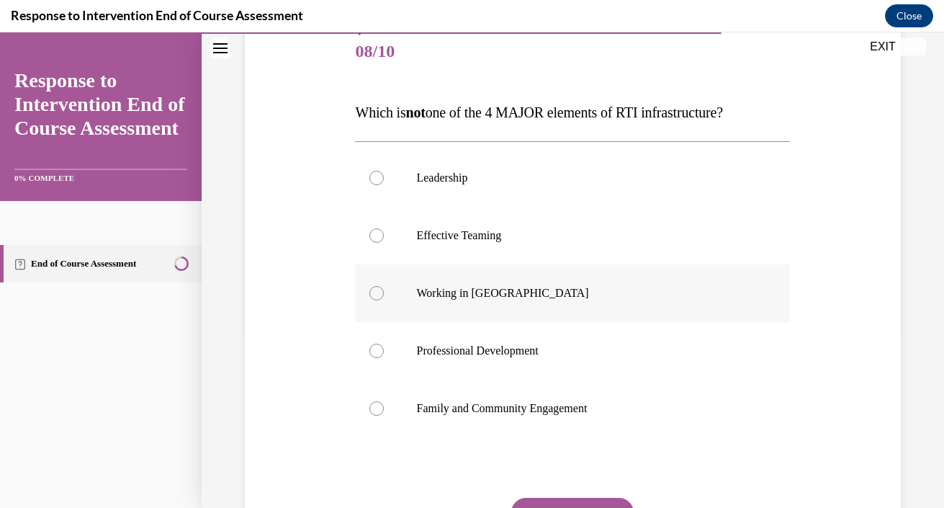
click at [532, 288] on p "Working in Silos" at bounding box center [585, 293] width 338 height 14
click at [384, 288] on input "Working in Silos" at bounding box center [376, 293] width 14 height 14
radio input "true"
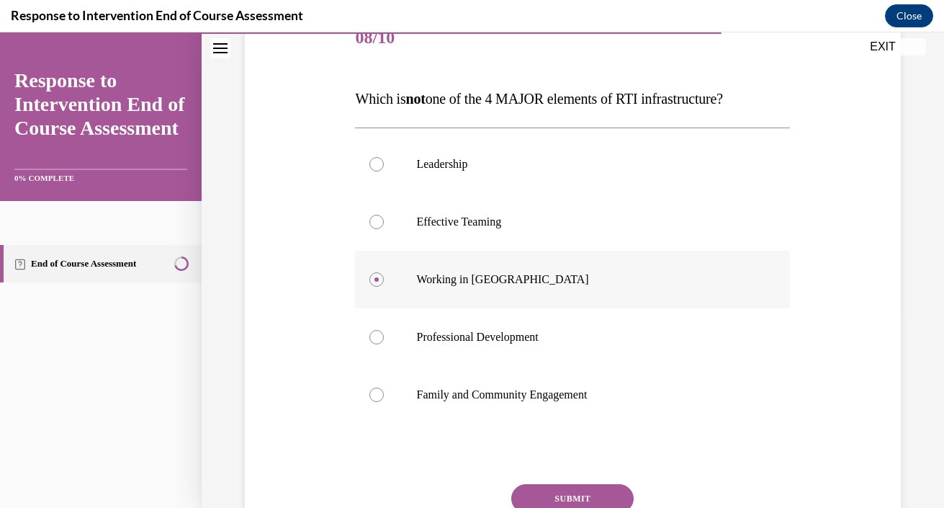
scroll to position [313, 0]
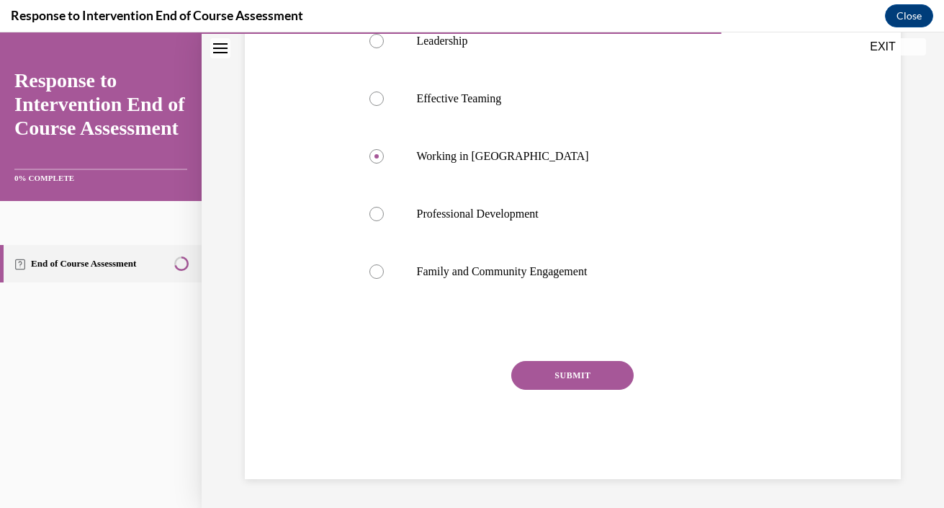
click at [573, 386] on button "SUBMIT" at bounding box center [572, 375] width 122 height 29
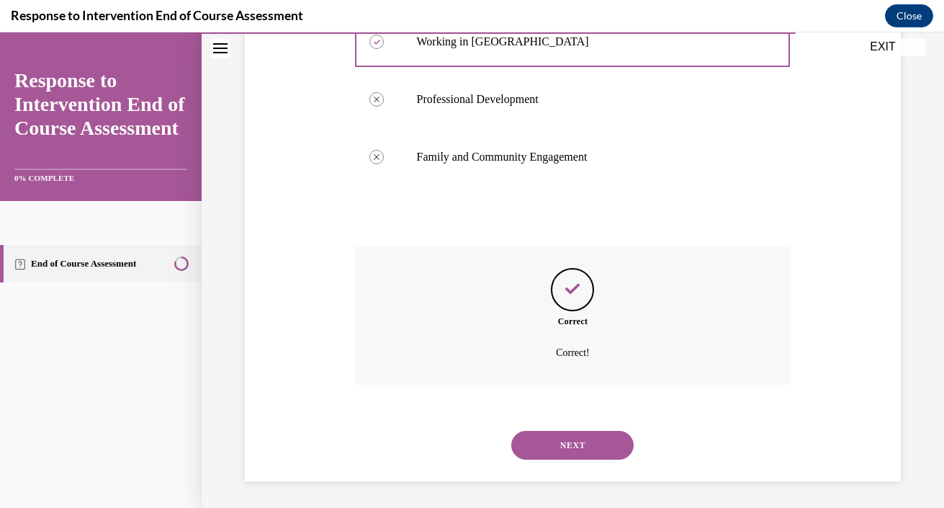
scroll to position [430, 0]
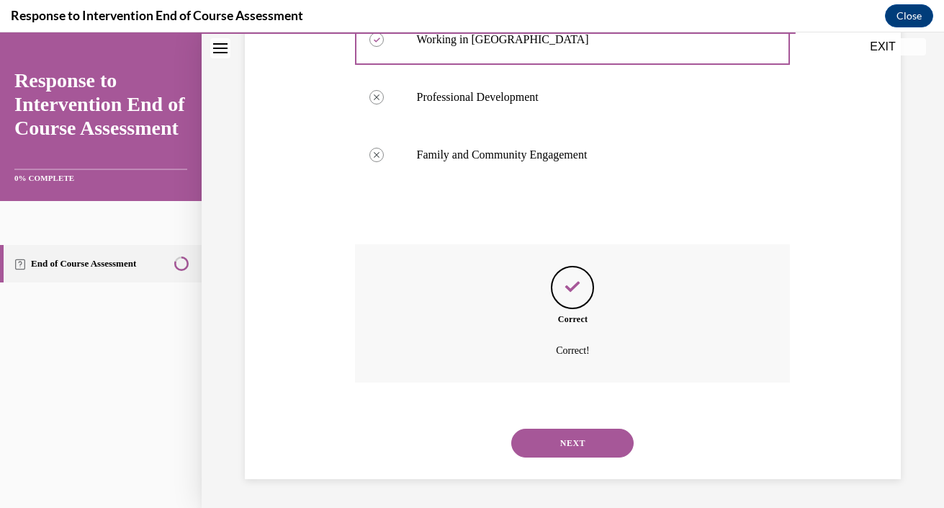
click at [578, 441] on button "NEXT" at bounding box center [572, 442] width 122 height 29
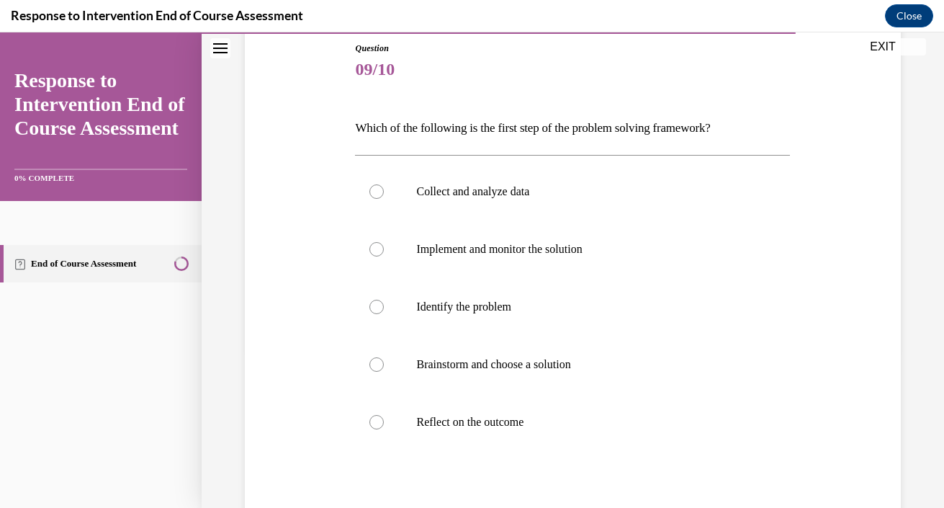
scroll to position [163, 0]
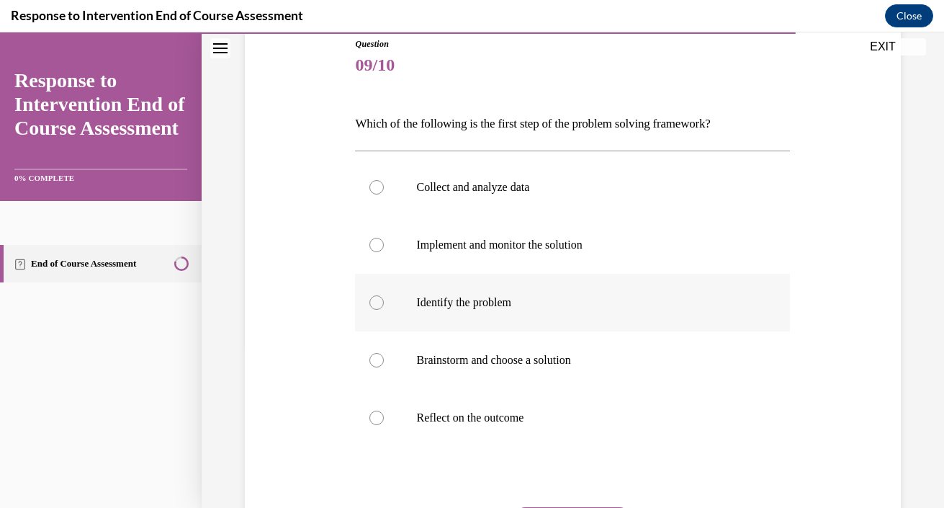
click at [505, 300] on p "Identify the problem" at bounding box center [585, 302] width 338 height 14
click at [384, 300] on input "Identify the problem" at bounding box center [376, 302] width 14 height 14
radio input "true"
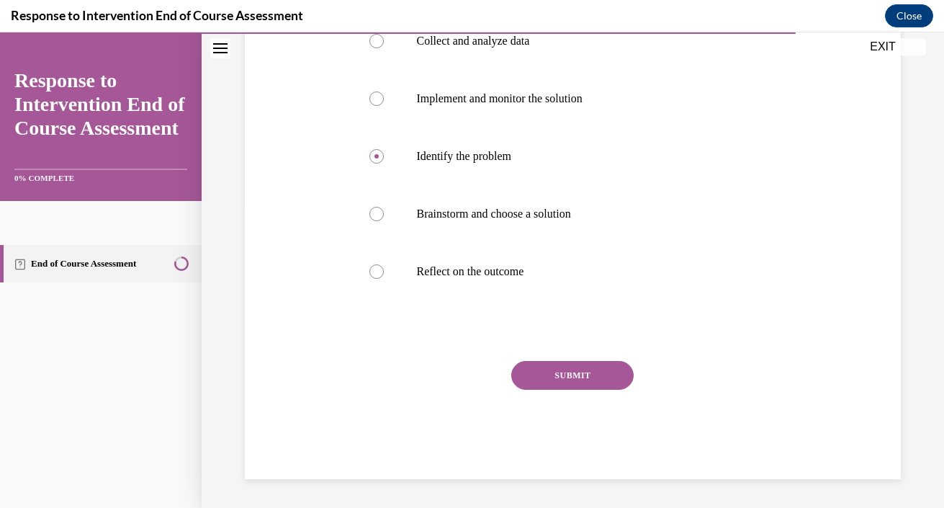
click at [580, 379] on button "SUBMIT" at bounding box center [572, 375] width 122 height 29
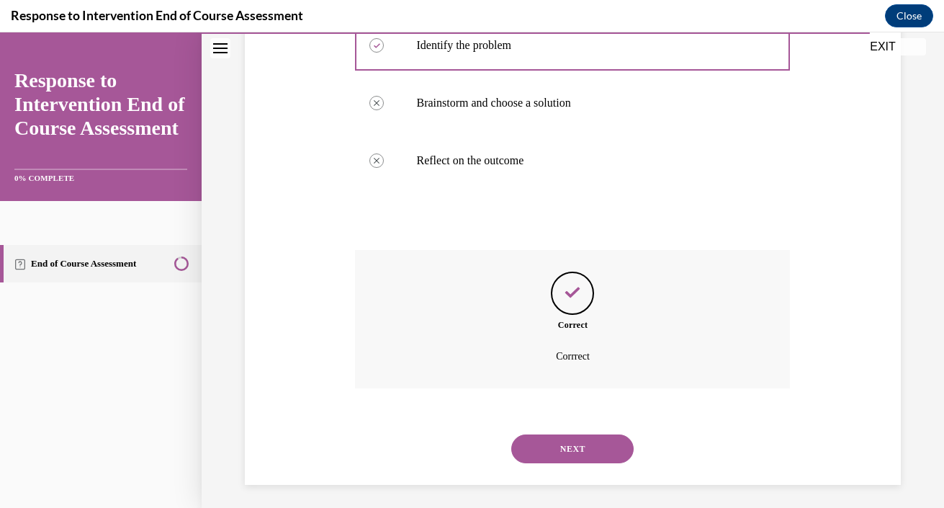
scroll to position [426, 0]
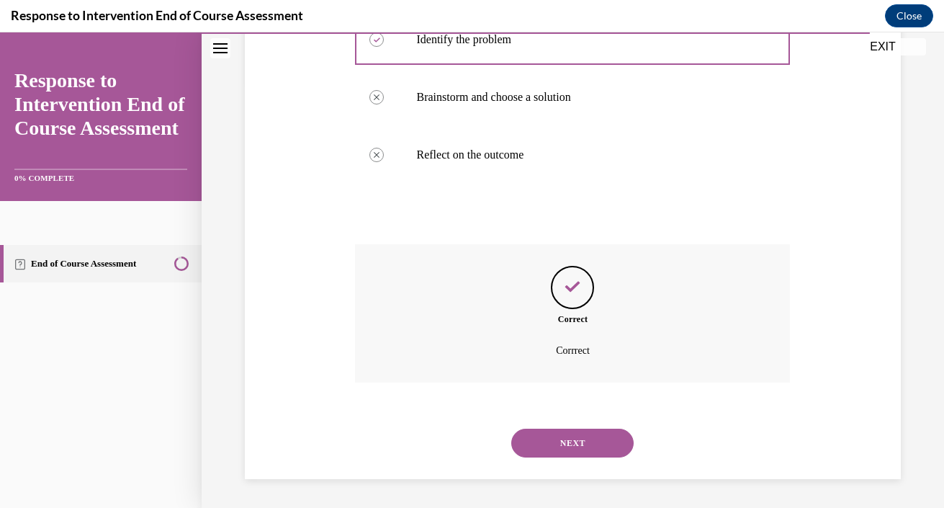
click at [585, 428] on button "NEXT" at bounding box center [572, 442] width 122 height 29
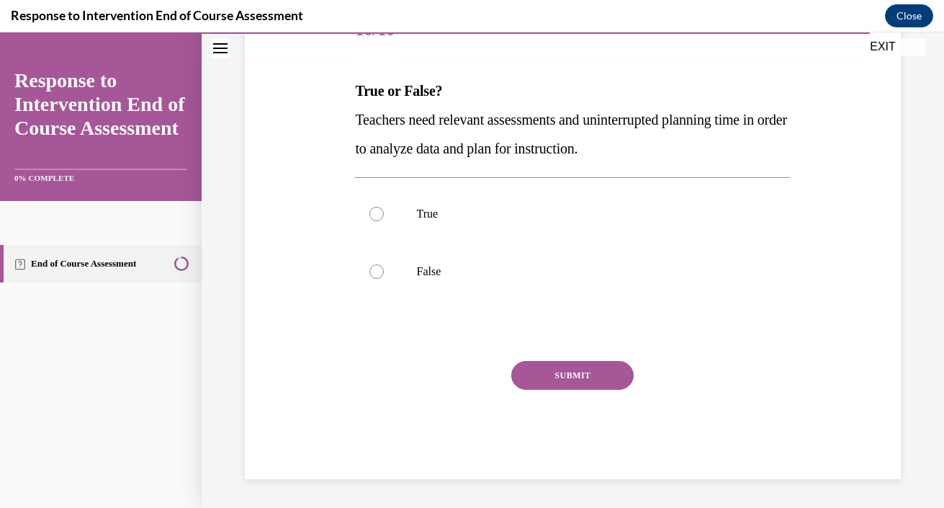
scroll to position [160, 0]
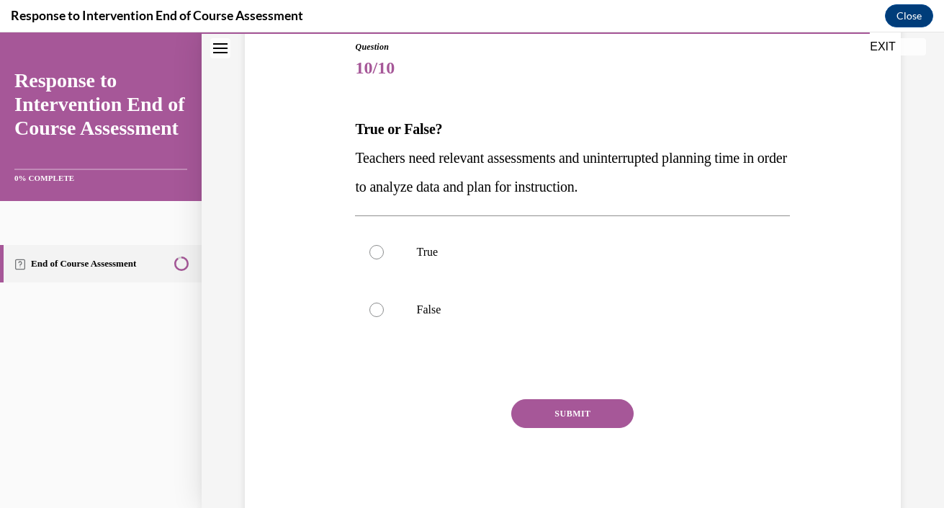
click at [449, 163] on span "Teachers need relevant assessments and uninterrupted planning time in order to …" at bounding box center [571, 172] width 432 height 45
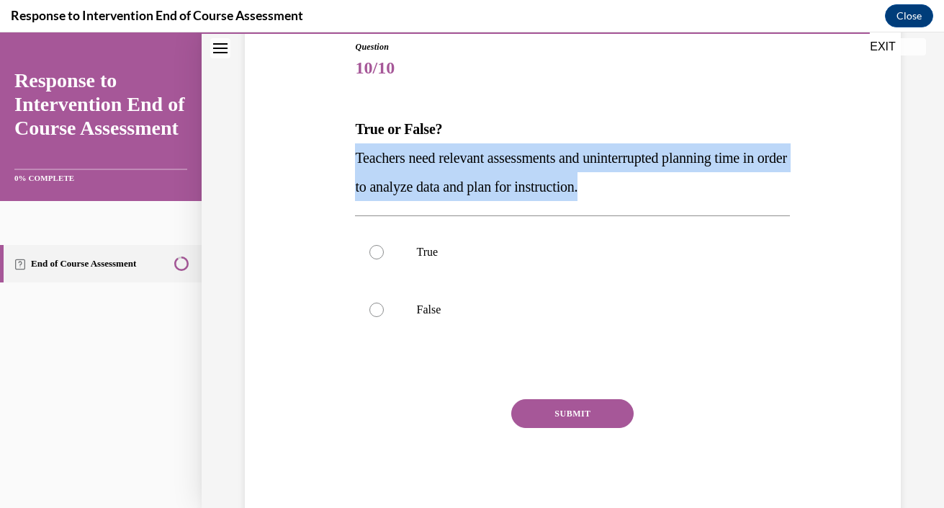
click at [449, 163] on span "Teachers need relevant assessments and uninterrupted planning time in order to …" at bounding box center [571, 172] width 432 height 45
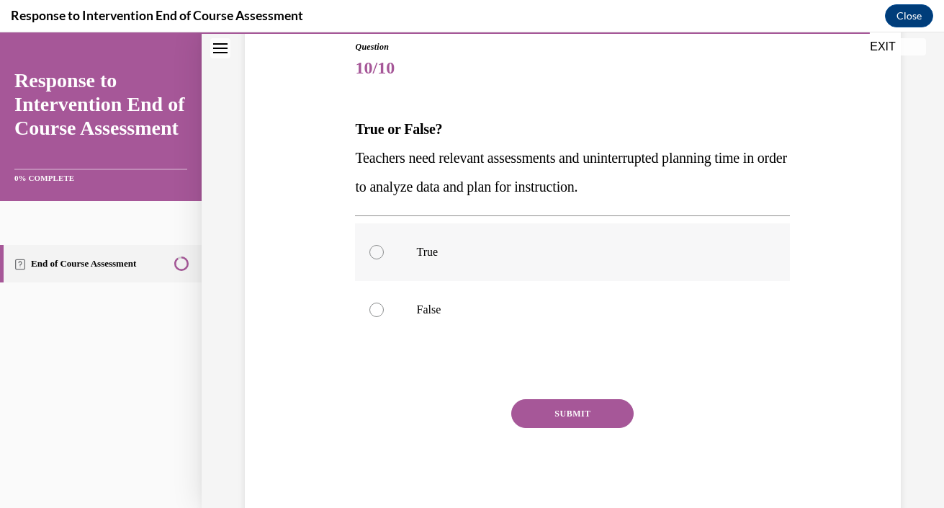
click at [428, 253] on p "True" at bounding box center [585, 252] width 338 height 14
click at [384, 253] on input "True" at bounding box center [376, 252] width 14 height 14
radio input "true"
click at [564, 402] on button "SUBMIT" at bounding box center [572, 413] width 122 height 29
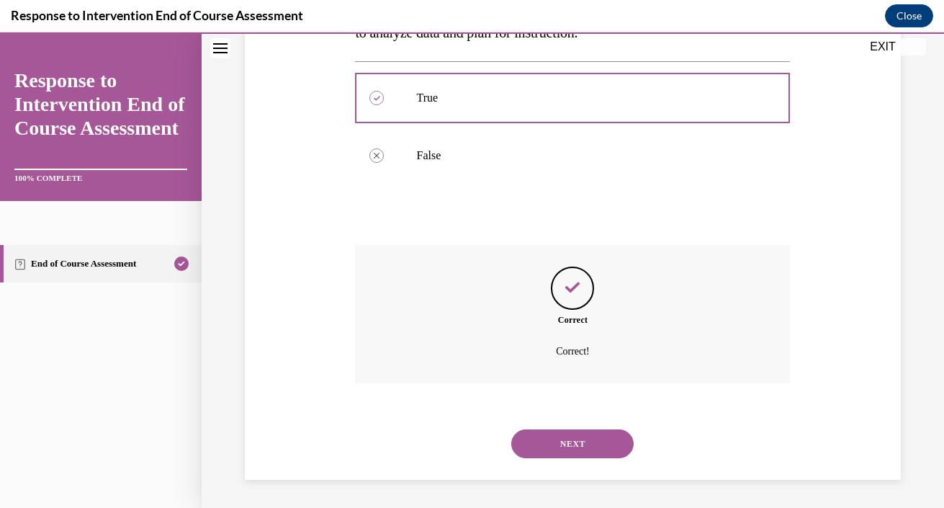
scroll to position [315, 0]
click at [572, 425] on div "NEXT" at bounding box center [572, 443] width 435 height 58
click at [572, 439] on button "NEXT" at bounding box center [572, 442] width 122 height 29
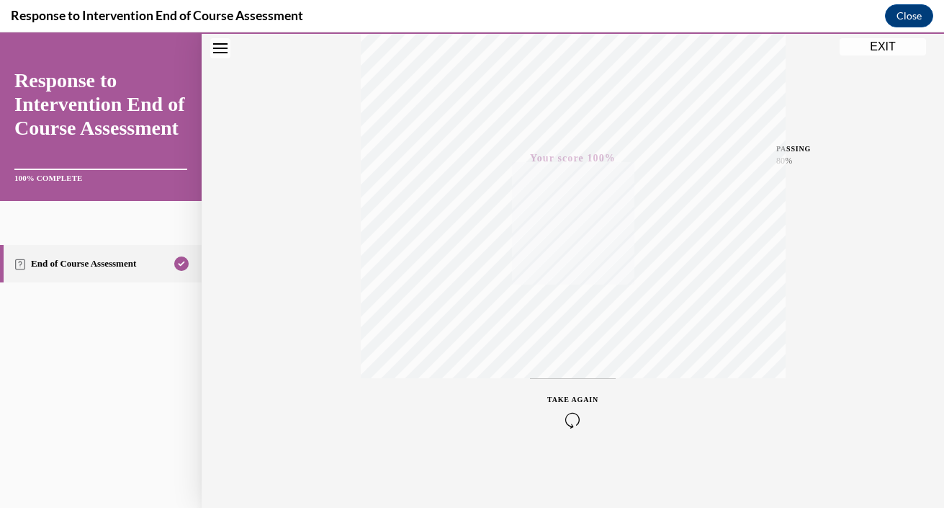
scroll to position [0, 0]
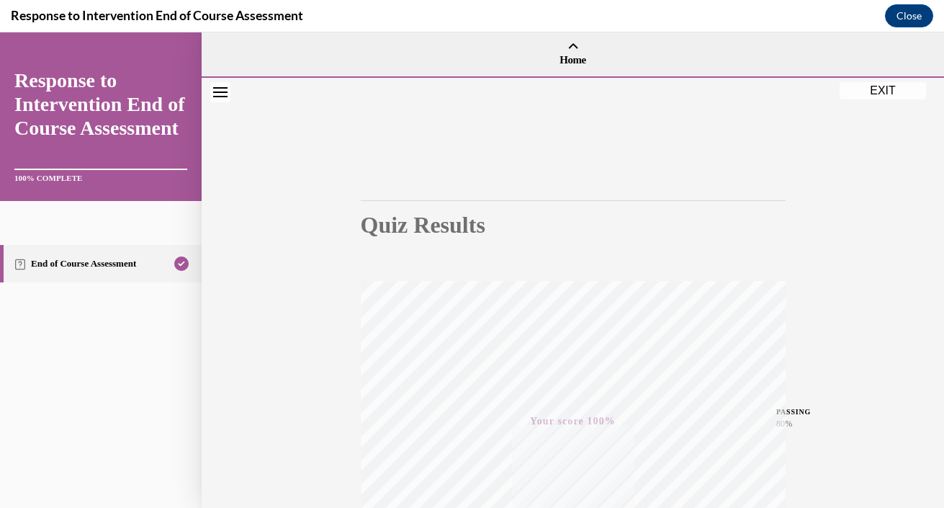
click at [907, 88] on button "EXIT" at bounding box center [883, 90] width 86 height 17
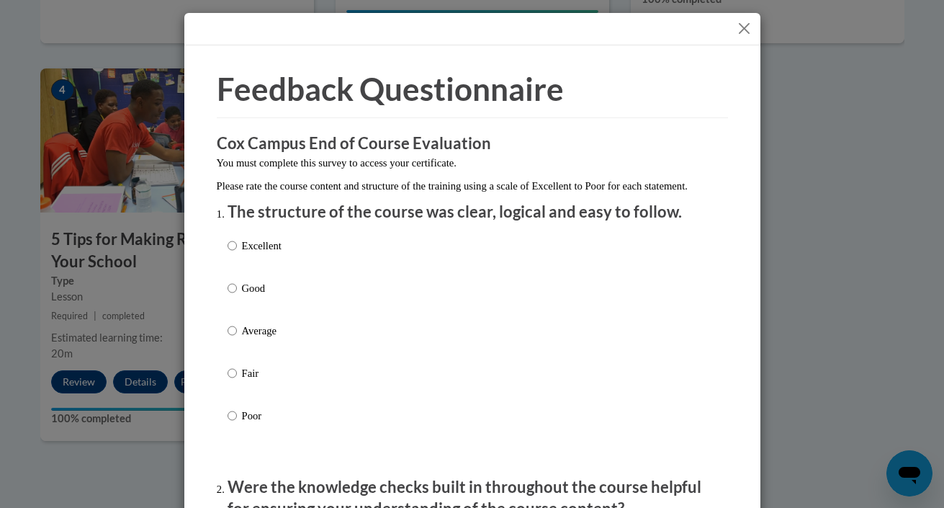
click at [253, 253] on p "Excellent" at bounding box center [262, 246] width 40 height 16
click at [237, 253] on input "Excellent" at bounding box center [232, 246] width 9 height 16
radio input "true"
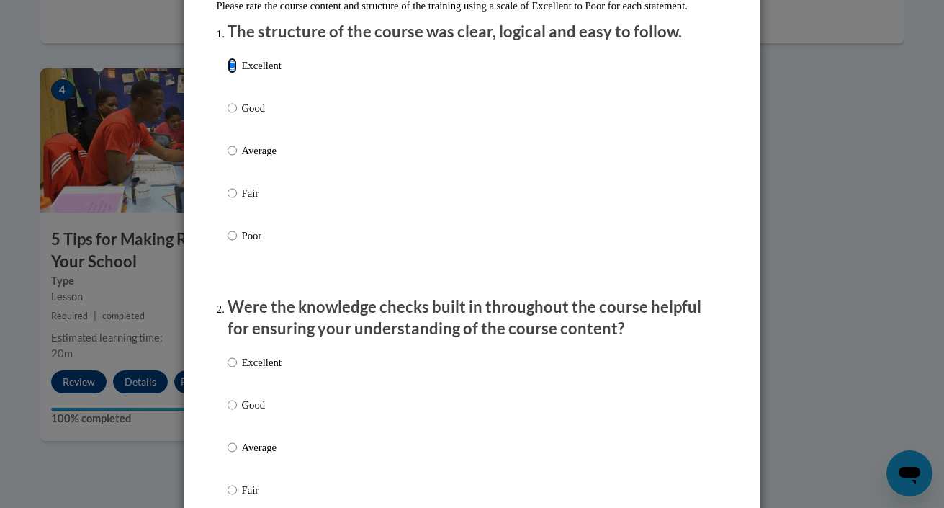
scroll to position [272, 0]
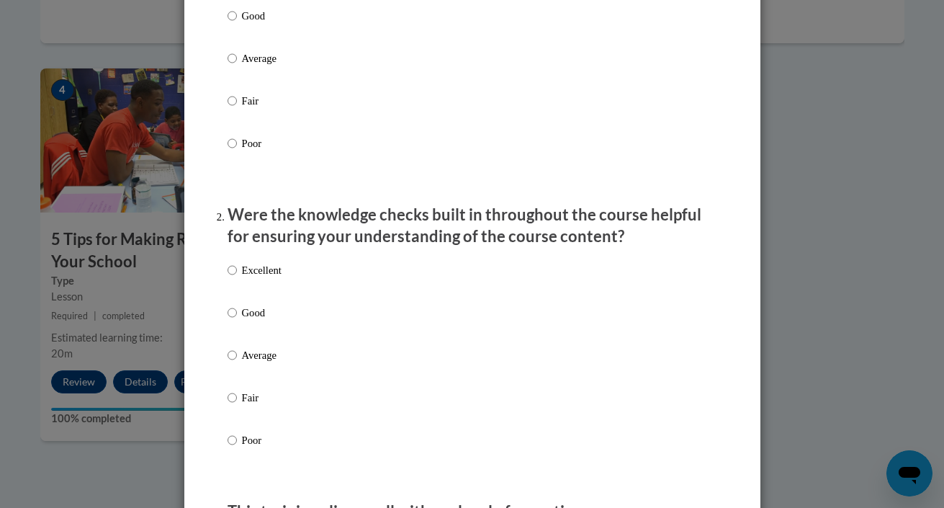
click at [259, 278] on p "Excellent" at bounding box center [262, 270] width 40 height 16
click at [237, 278] on input "Excellent" at bounding box center [232, 270] width 9 height 16
radio input "true"
click at [255, 320] on p "Good" at bounding box center [262, 313] width 40 height 16
click at [237, 320] on input "Good" at bounding box center [232, 313] width 9 height 16
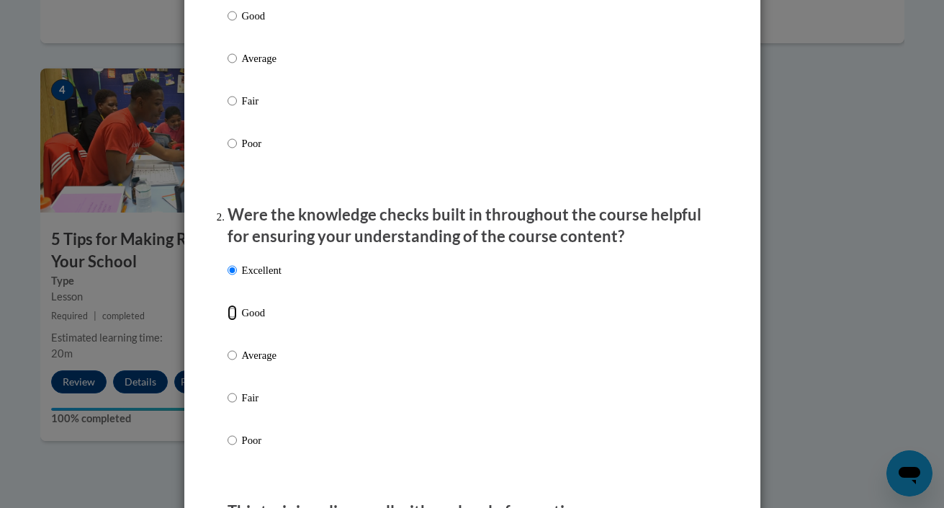
radio input "true"
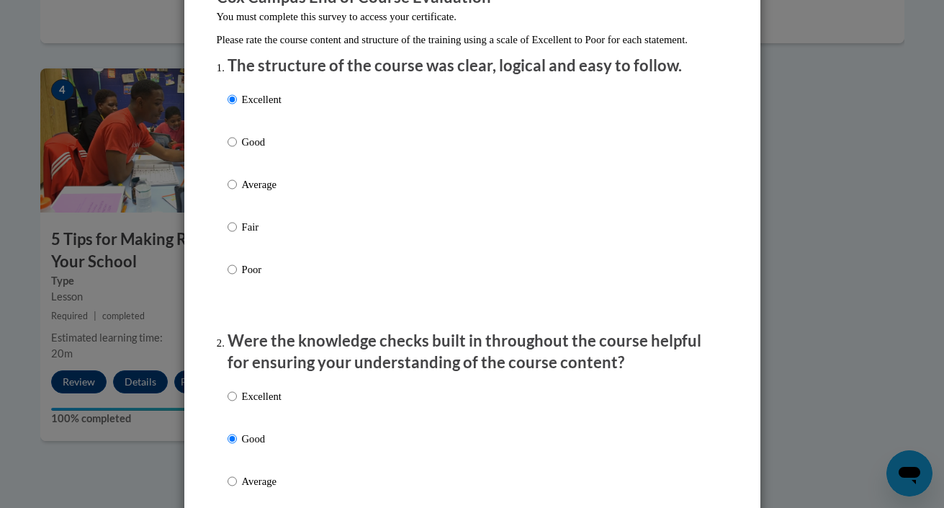
click at [251, 150] on p "Good" at bounding box center [262, 142] width 40 height 16
click at [237, 150] on input "Good" at bounding box center [232, 142] width 9 height 16
radio input "true"
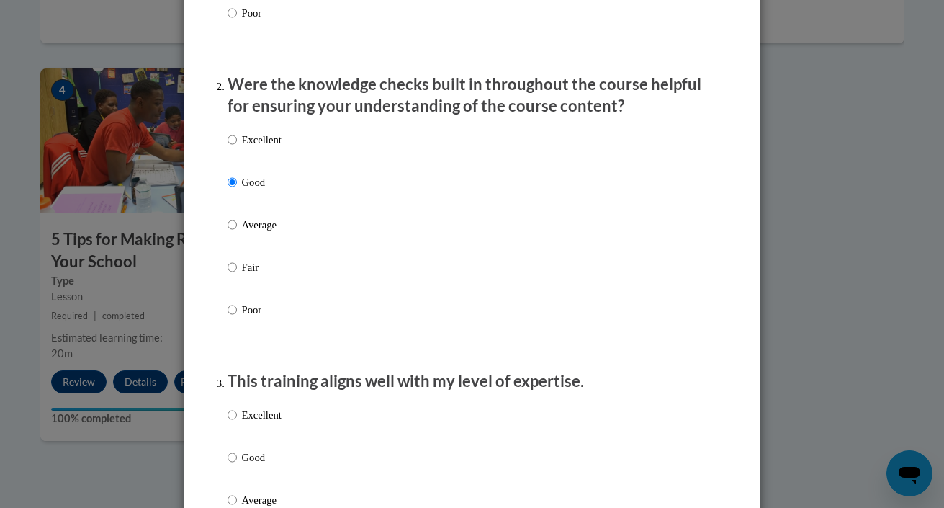
scroll to position [656, 0]
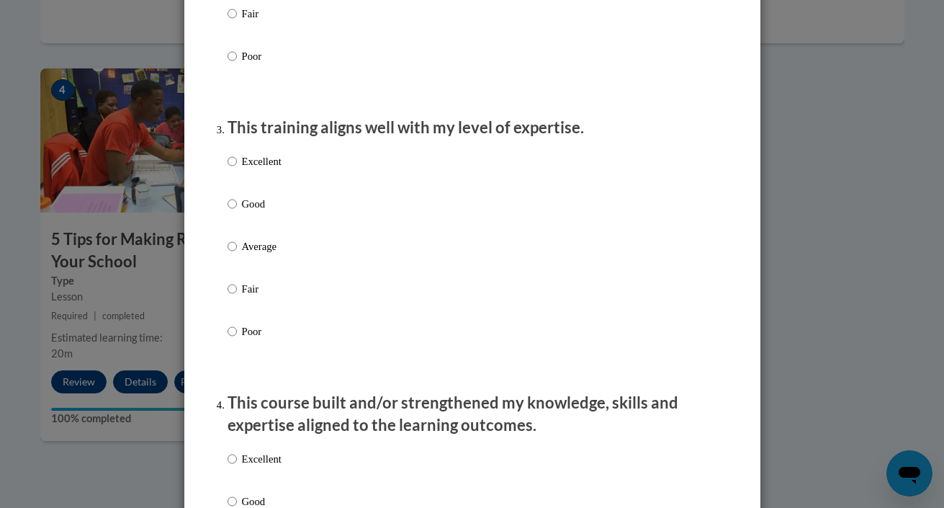
click at [255, 212] on p "Good" at bounding box center [262, 204] width 40 height 16
click at [237, 212] on input "Good" at bounding box center [232, 204] width 9 height 16
radio input "true"
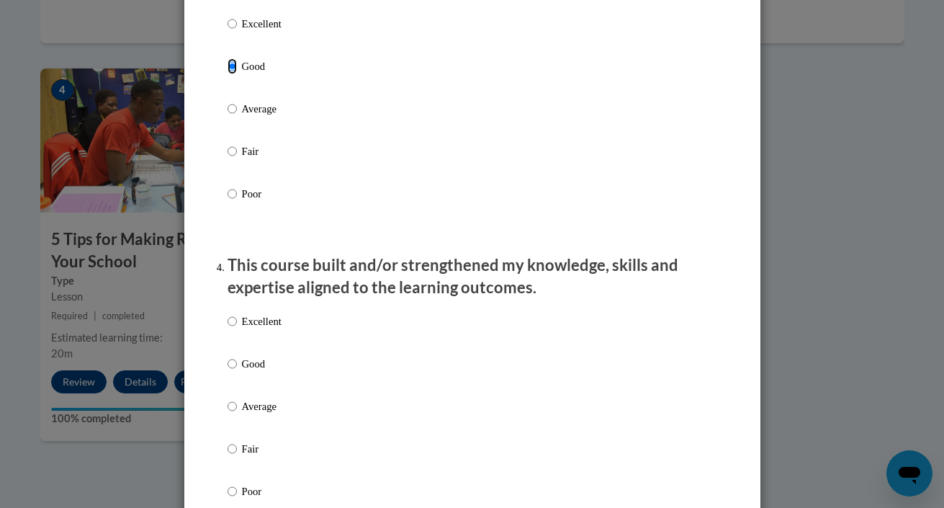
scroll to position [899, 0]
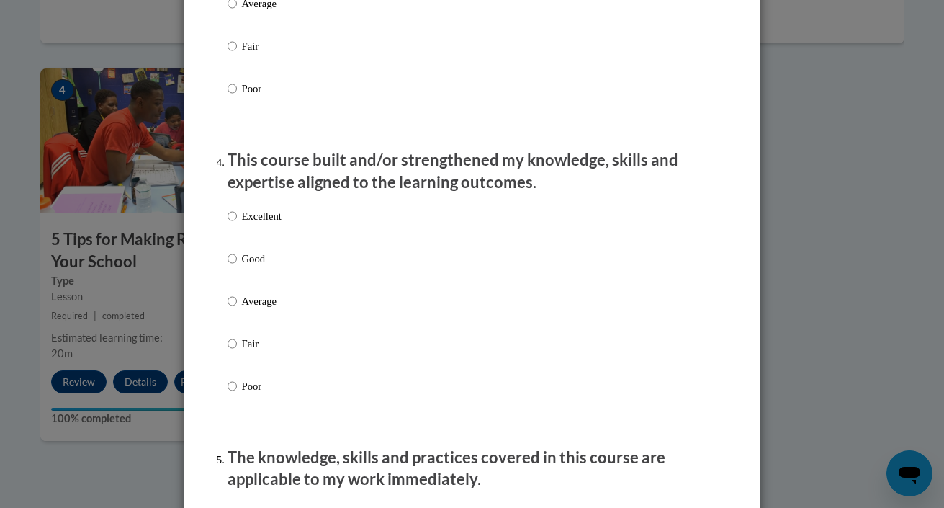
click at [255, 264] on div "Excellent Good Average Fair Poor" at bounding box center [255, 312] width 54 height 223
click at [255, 266] on p "Good" at bounding box center [262, 259] width 40 height 16
click at [237, 266] on input "Good" at bounding box center [232, 259] width 9 height 16
radio input "true"
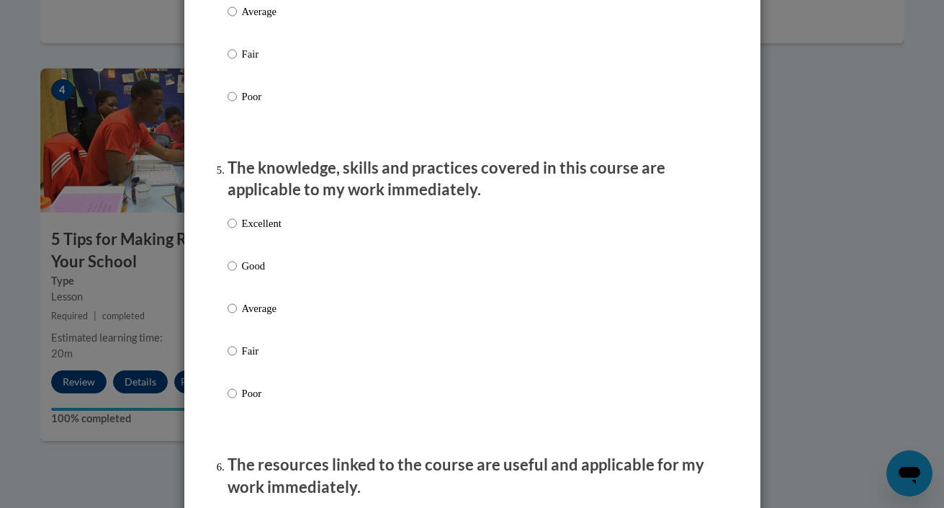
click at [255, 274] on p "Good" at bounding box center [262, 266] width 40 height 16
click at [237, 274] on input "Good" at bounding box center [232, 266] width 9 height 16
radio input "true"
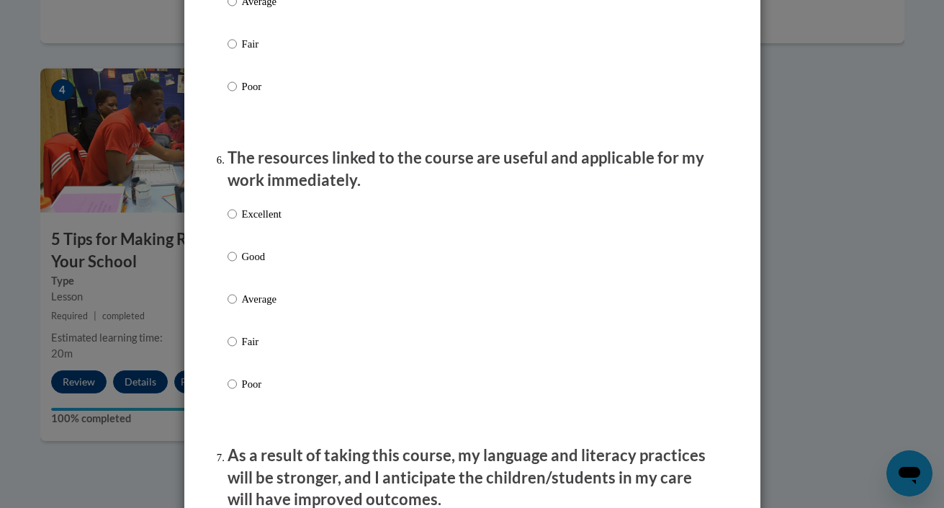
click at [256, 280] on label "Good" at bounding box center [255, 267] width 54 height 39
click at [237, 264] on input "Good" at bounding box center [232, 256] width 9 height 16
radio input "true"
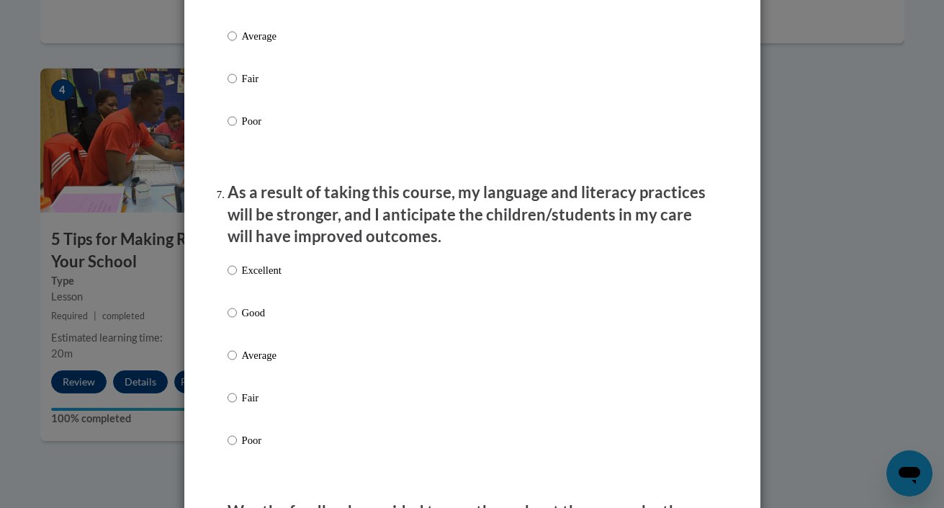
click at [258, 320] on p "Good" at bounding box center [262, 313] width 40 height 16
click at [237, 320] on input "Good" at bounding box center [232, 313] width 9 height 16
radio input "true"
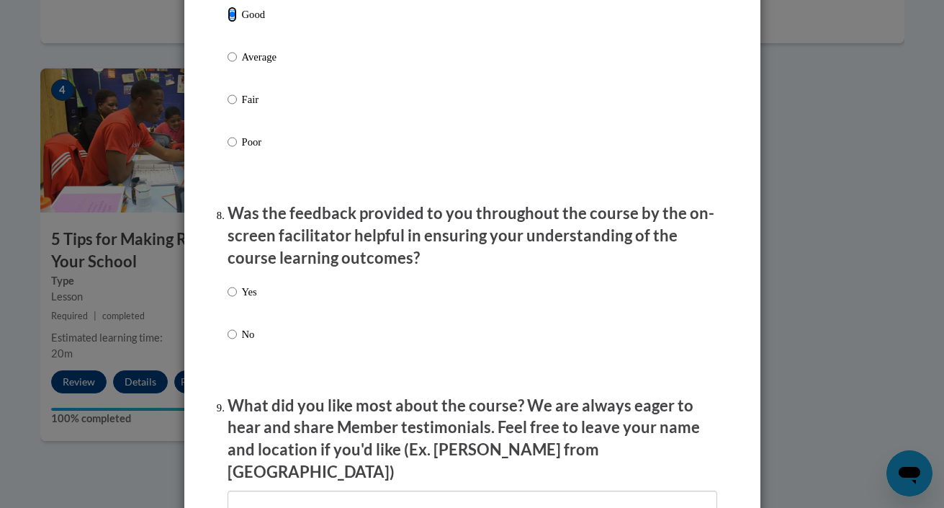
scroll to position [2091, 0]
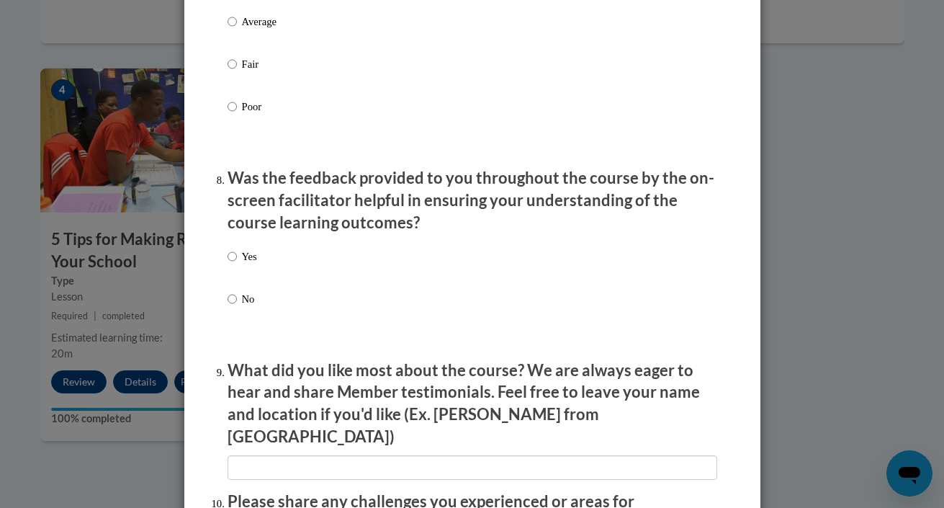
click at [253, 264] on p "Yes" at bounding box center [249, 256] width 15 height 16
click at [237, 264] on input "Yes" at bounding box center [232, 256] width 9 height 16
radio input "true"
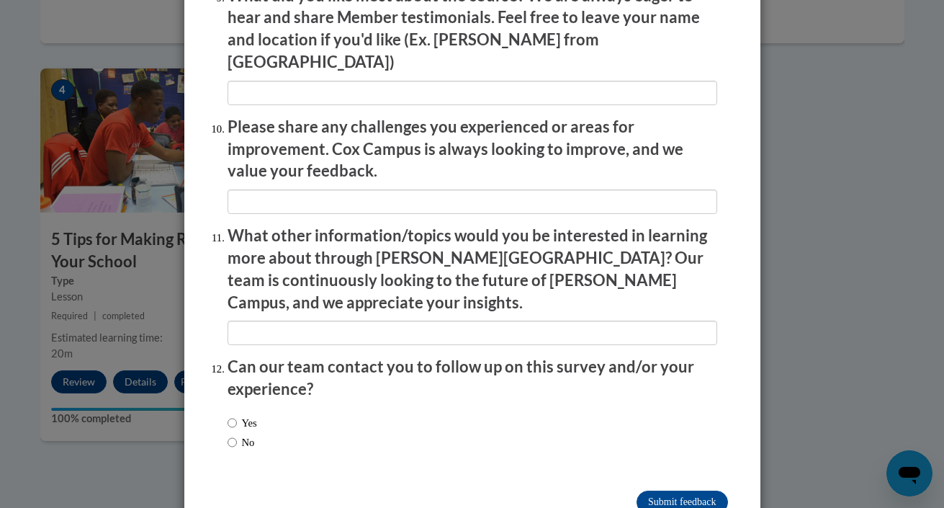
scroll to position [2488, 0]
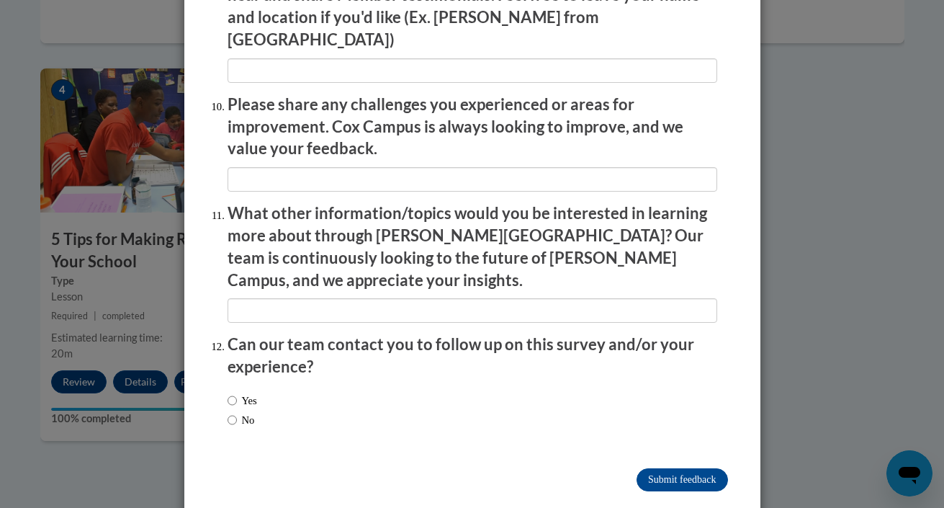
click at [241, 412] on label "No" at bounding box center [241, 420] width 27 height 16
click at [237, 412] on input "No" at bounding box center [232, 420] width 9 height 16
radio input "true"
click at [696, 468] on input "Submit feedback" at bounding box center [682, 479] width 91 height 23
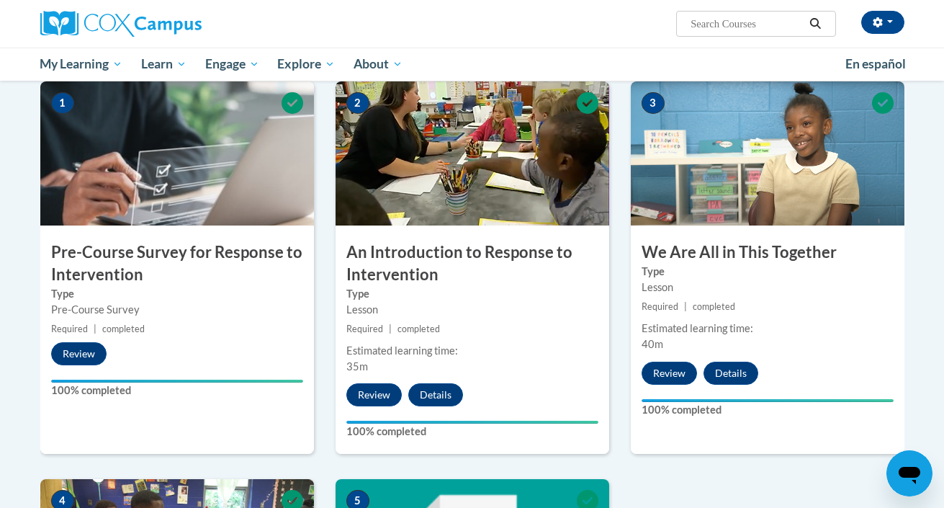
scroll to position [315, 0]
